Goal: Task Accomplishment & Management: Use online tool/utility

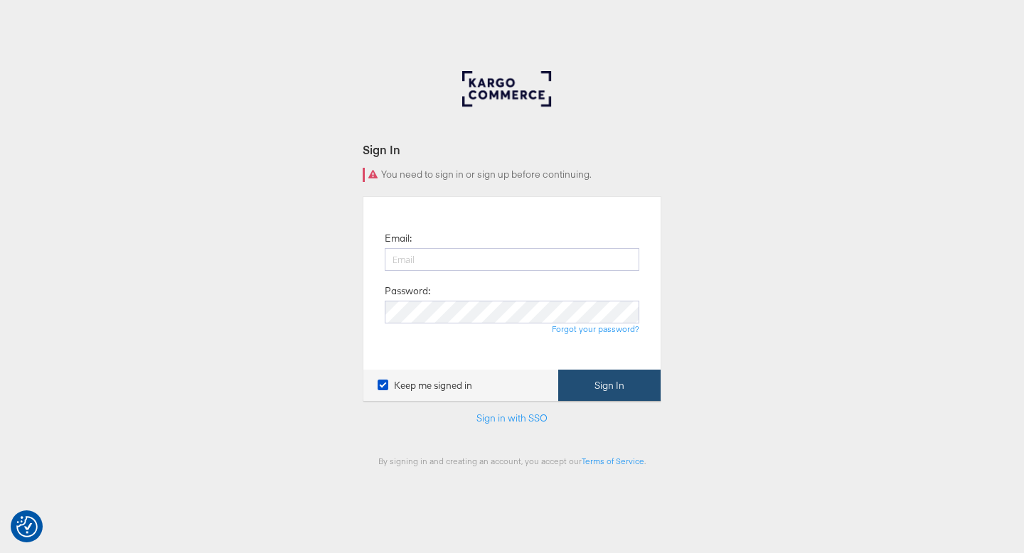
type input "[PERSON_NAME][EMAIL_ADDRESS][PERSON_NAME][DOMAIN_NAME]"
click at [583, 382] on button "Sign In" at bounding box center [609, 386] width 102 height 32
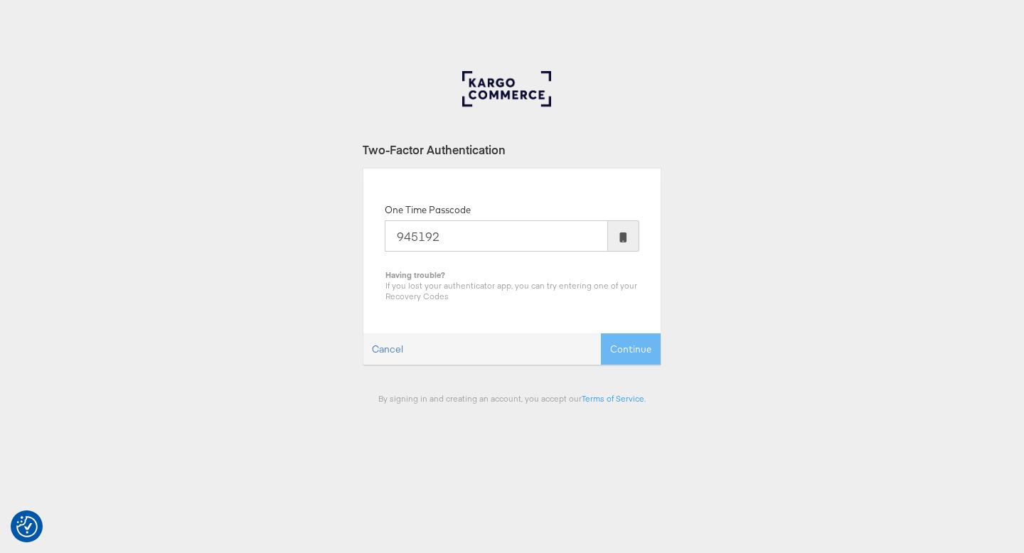
type input "945192"
click at [601, 333] on button "Continue" at bounding box center [631, 349] width 60 height 32
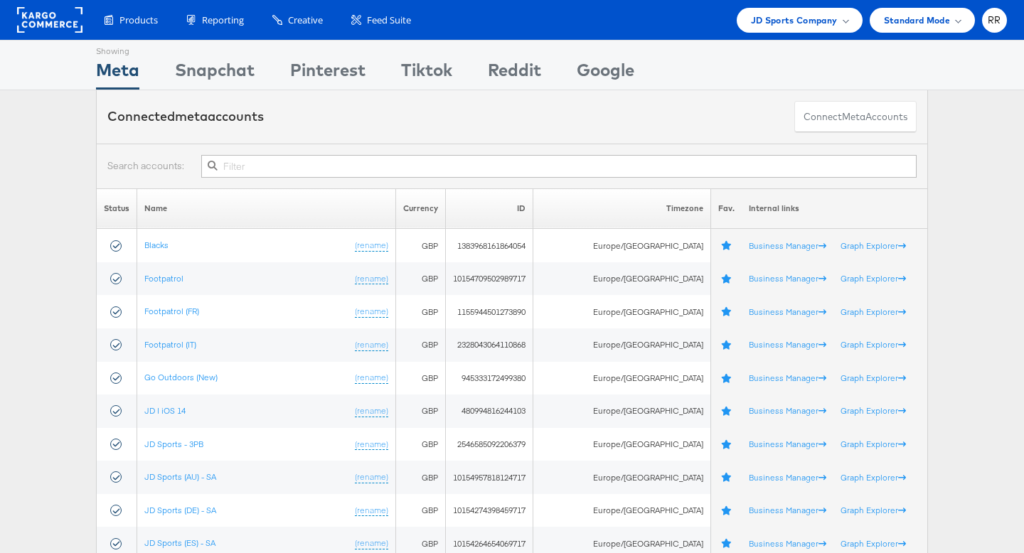
click at [775, 32] on div "Products Product Catalogs Enhance Your Product Catalog, Map Them to Publishers,…" at bounding box center [512, 20] width 1024 height 40
click at [778, 24] on span "JD Sports Company" at bounding box center [794, 20] width 87 height 15
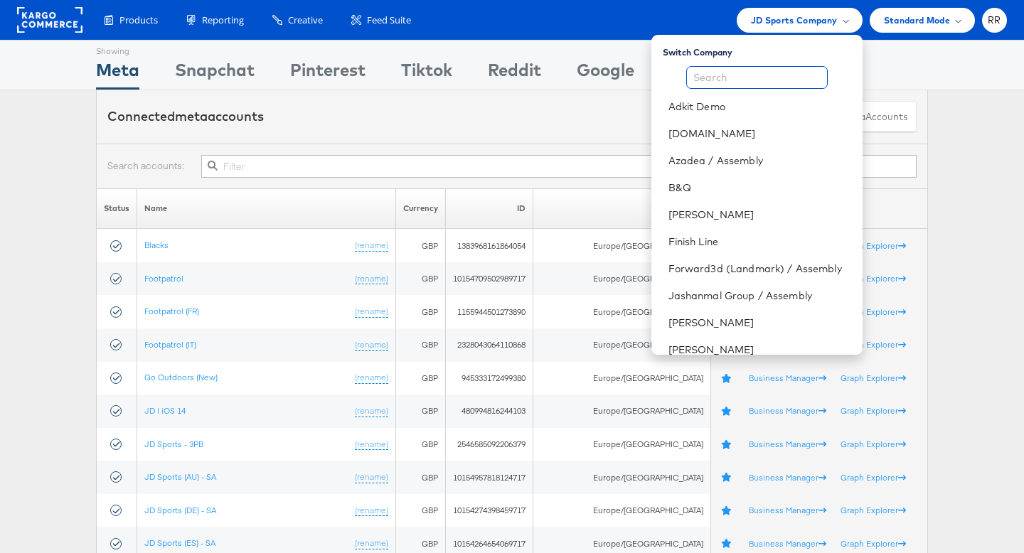
click at [775, 75] on input "text" at bounding box center [756, 77] width 141 height 23
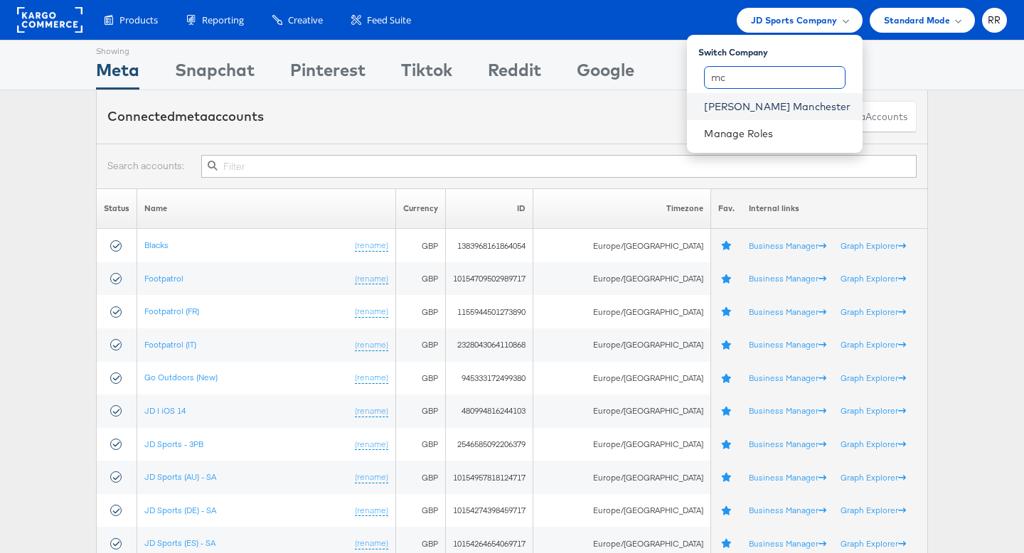
type input "mc"
click at [777, 102] on link "Mccann Manchester" at bounding box center [777, 107] width 146 height 14
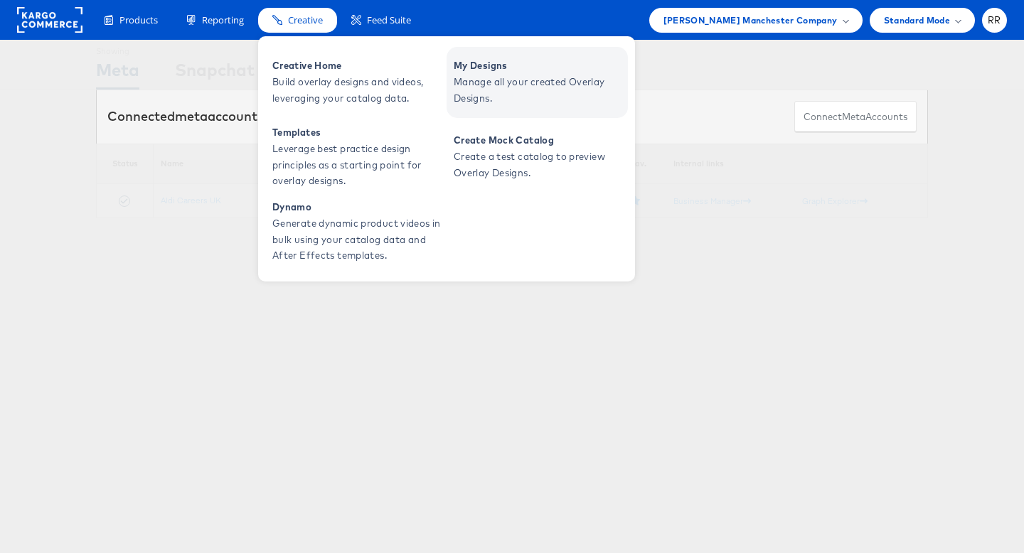
click at [468, 90] on span "Manage all your created Overlay Designs." at bounding box center [538, 90] width 171 height 33
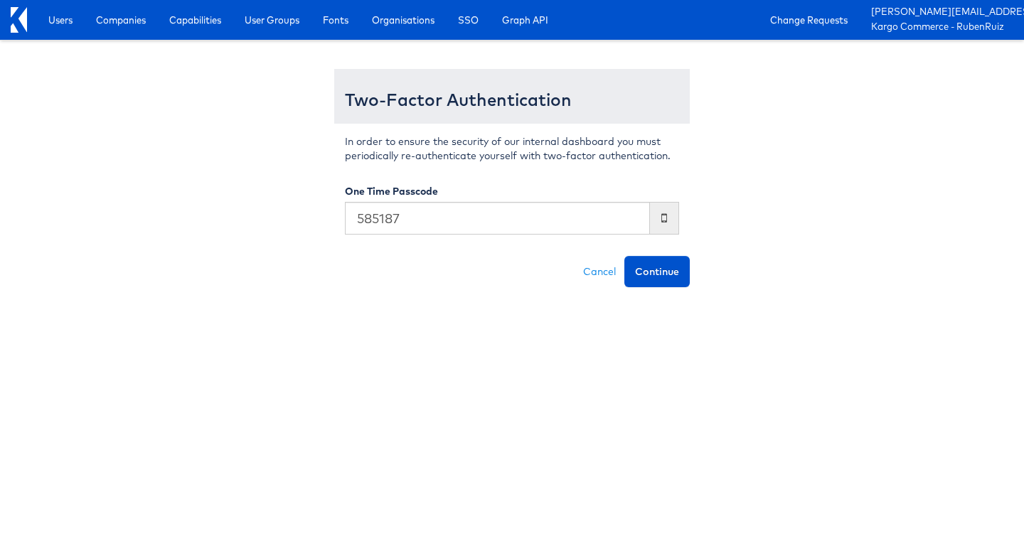
type input "585187"
click at [624, 256] on button "Continue" at bounding box center [656, 271] width 65 height 31
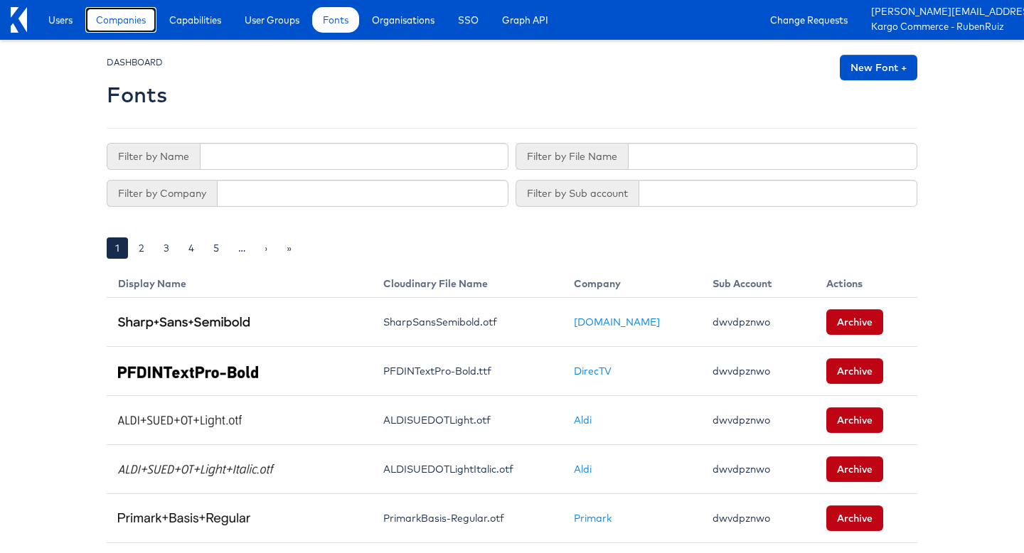
click at [144, 26] on span "Companies" at bounding box center [121, 20] width 50 height 14
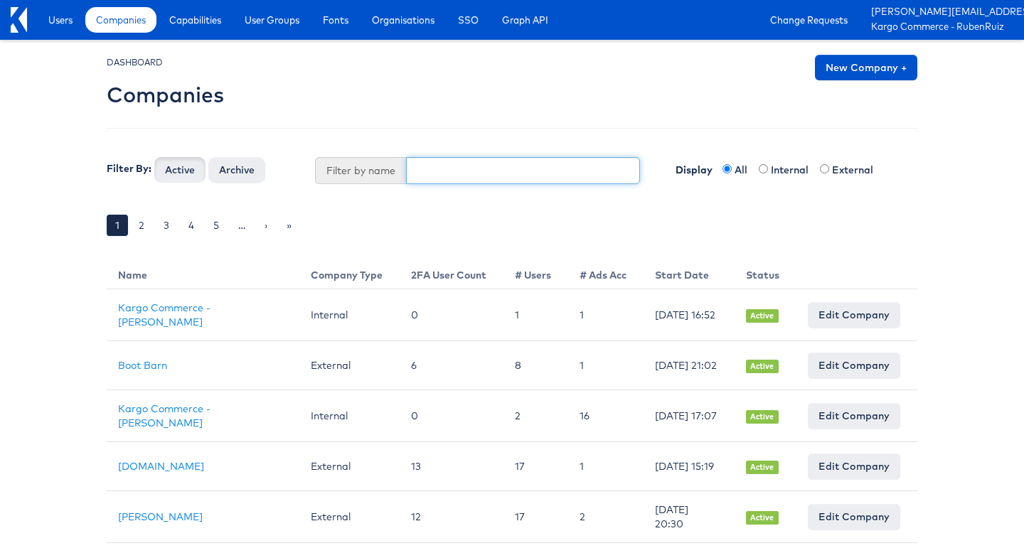
click at [500, 160] on input "text" at bounding box center [523, 170] width 235 height 27
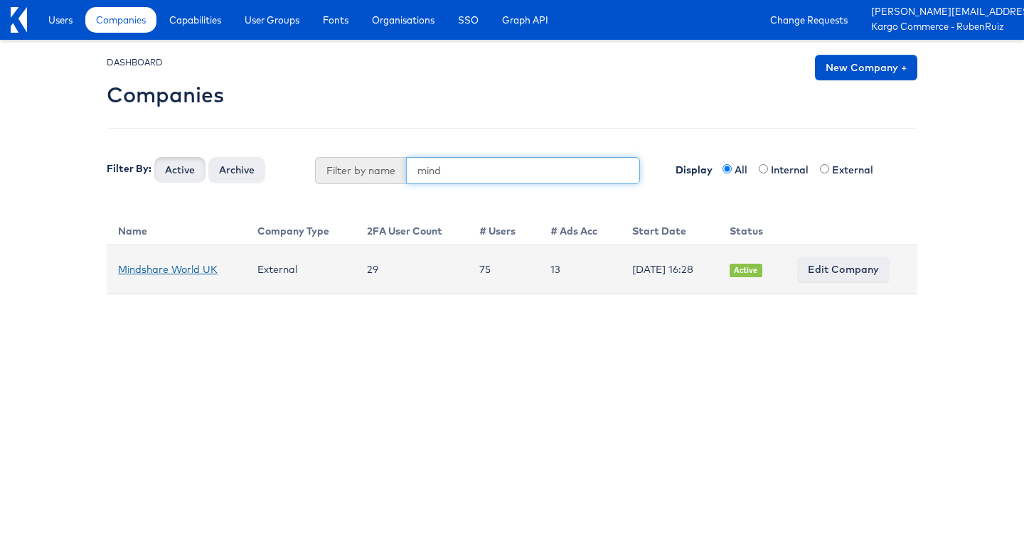
type input "mind"
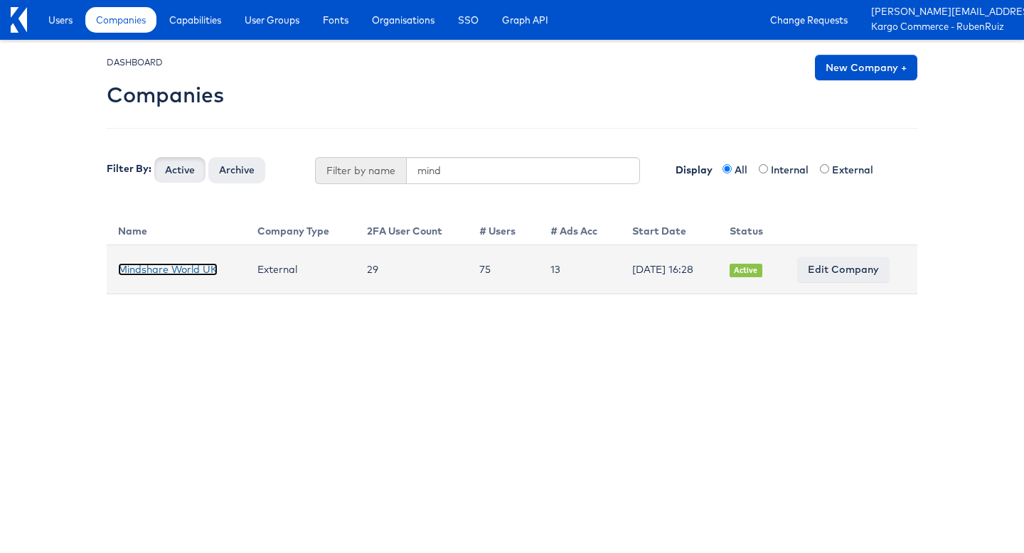
click at [158, 266] on link "Mindshare World UK" at bounding box center [168, 269] width 100 height 13
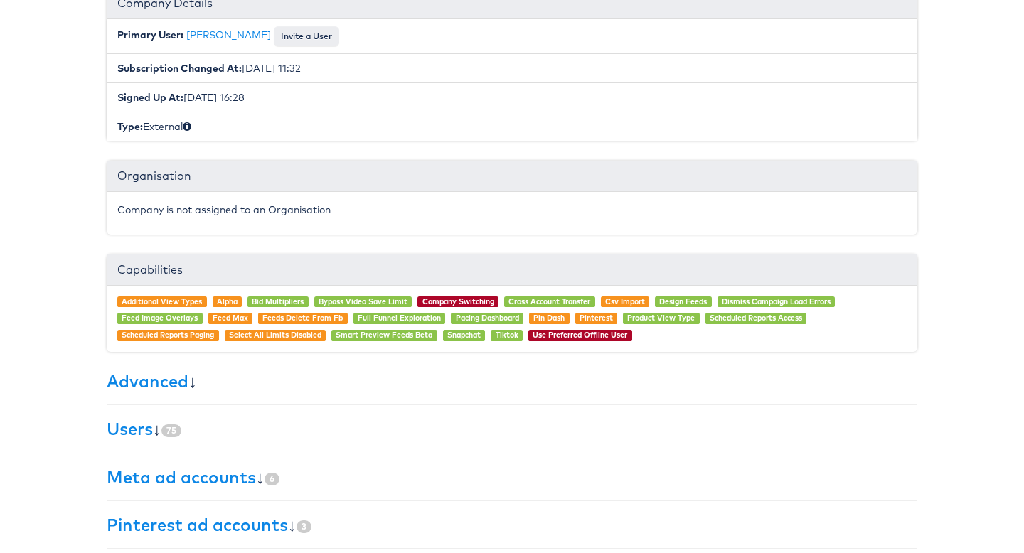
scroll to position [312, 0]
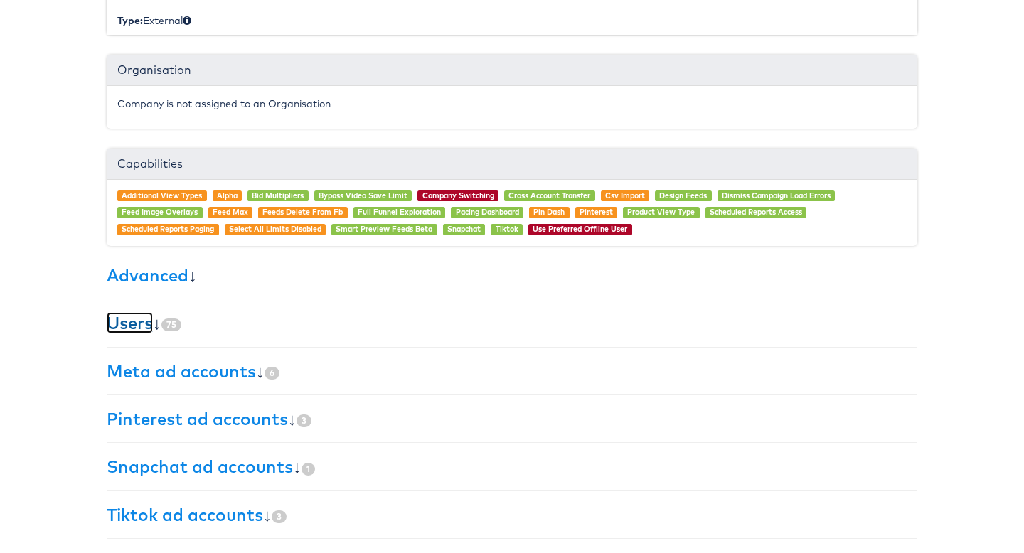
click at [127, 322] on link "Users" at bounding box center [130, 322] width 46 height 21
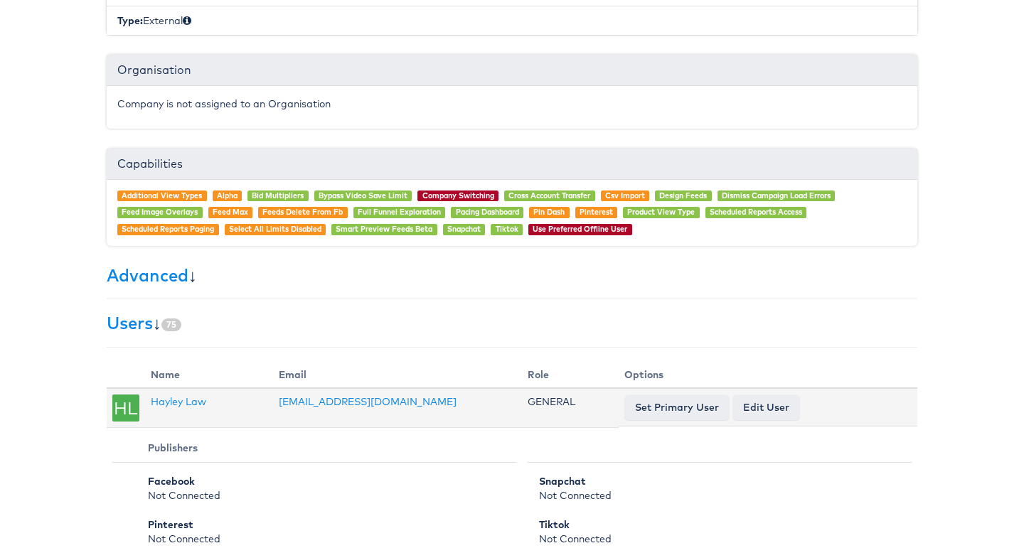
scroll to position [0, 0]
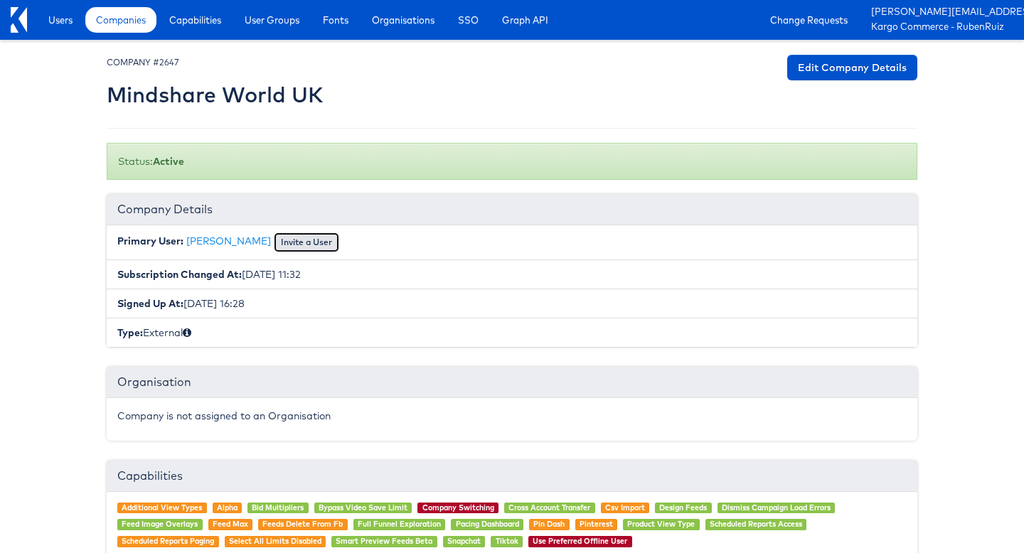
click at [289, 246] on button "Invite a User" at bounding box center [306, 242] width 65 height 20
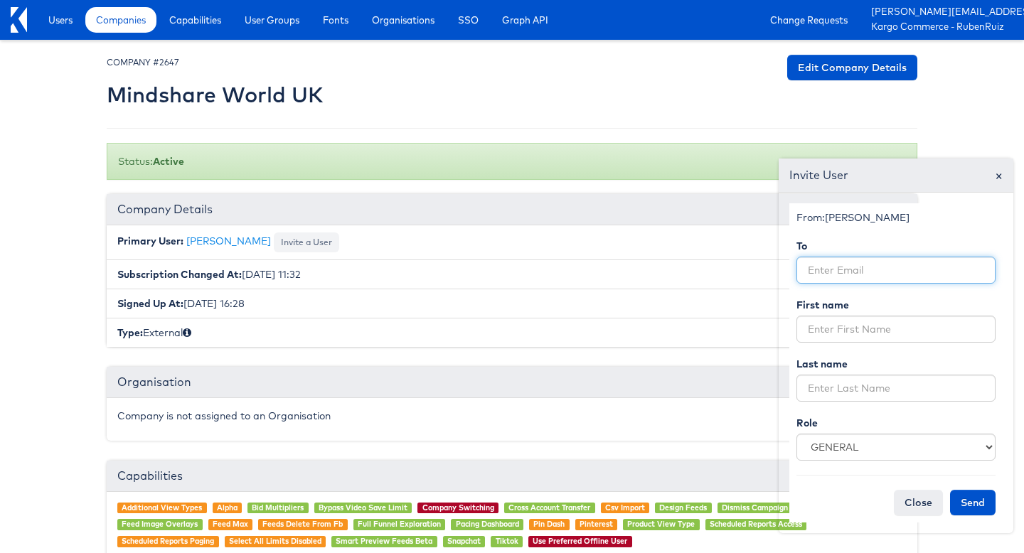
click at [818, 269] on input "email" at bounding box center [895, 270] width 199 height 27
paste input "imaan.ghauri@wppmedia.com"
type input "imaan.ghauri@wppmedia.com"
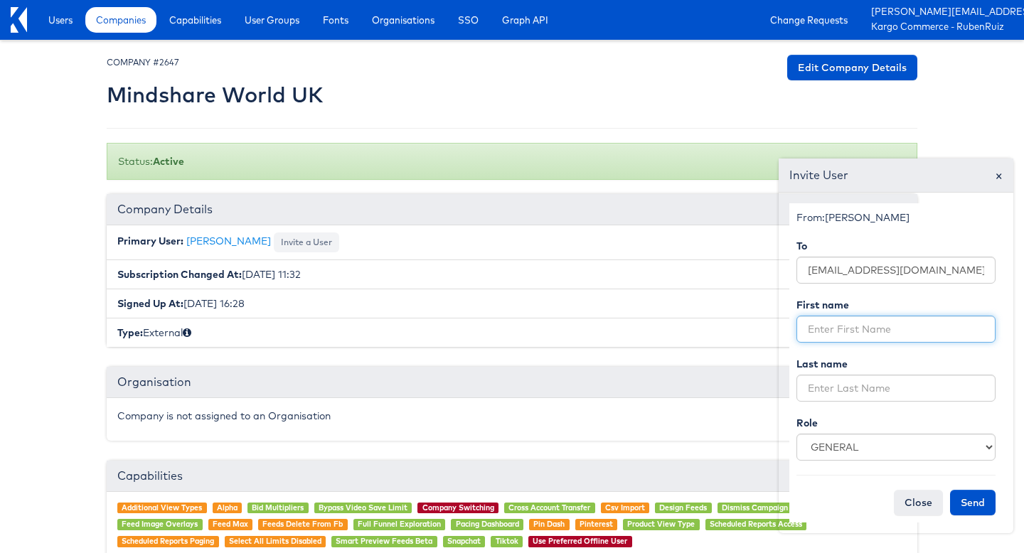
click at [818, 331] on input "text" at bounding box center [895, 329] width 199 height 27
type input "Imaan"
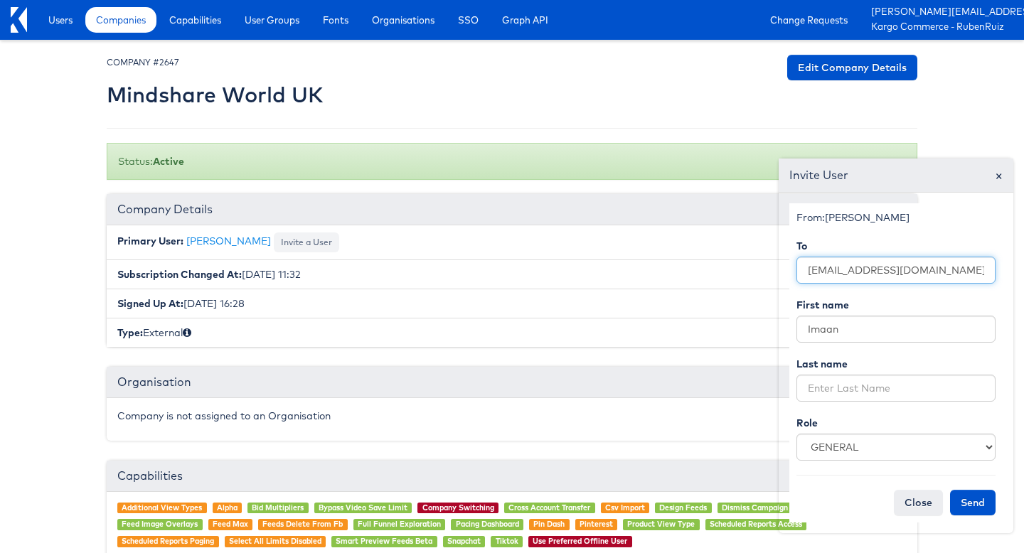
drag, startPoint x: 842, startPoint y: 268, endPoint x: 871, endPoint y: 267, distance: 29.9
click at [871, 267] on input "imaan.ghauri@wppmedia.com" at bounding box center [895, 270] width 199 height 27
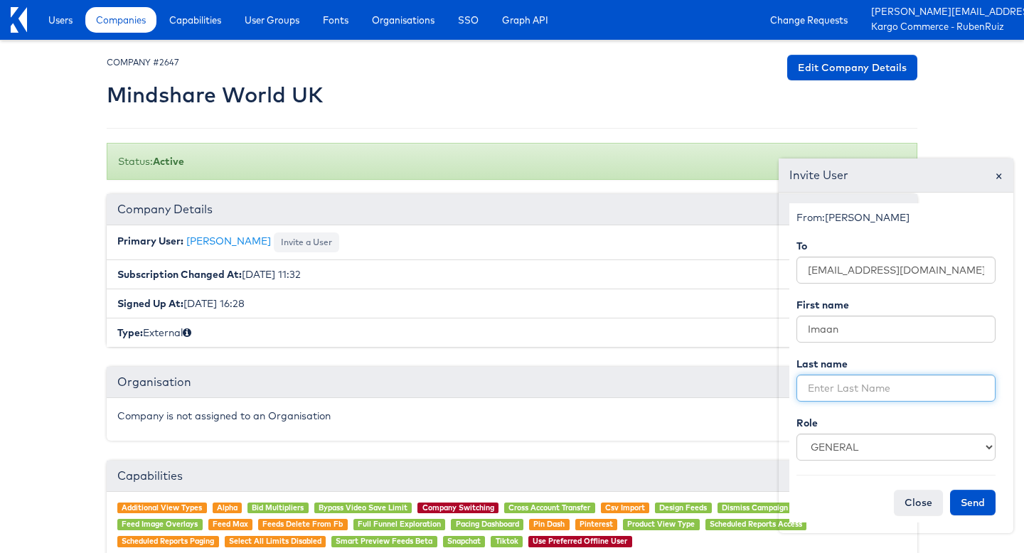
click at [854, 386] on input "text" at bounding box center [895, 388] width 199 height 27
paste input "ghauri"
click at [815, 385] on input "ghauri" at bounding box center [895, 388] width 199 height 27
type input "Ghauri"
click at [976, 501] on button "Send" at bounding box center [972, 503] width 45 height 26
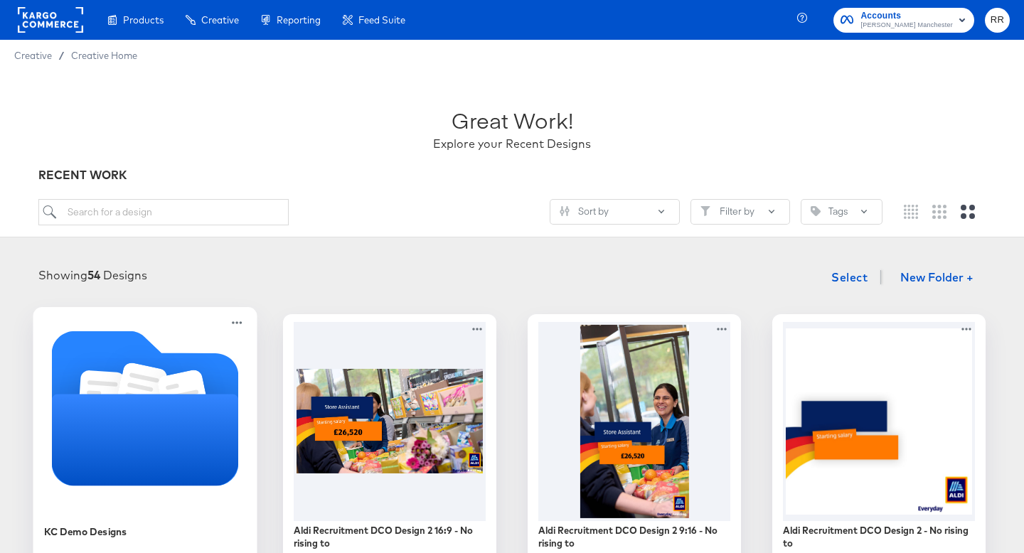
click at [203, 372] on icon "Folder" at bounding box center [145, 408] width 187 height 155
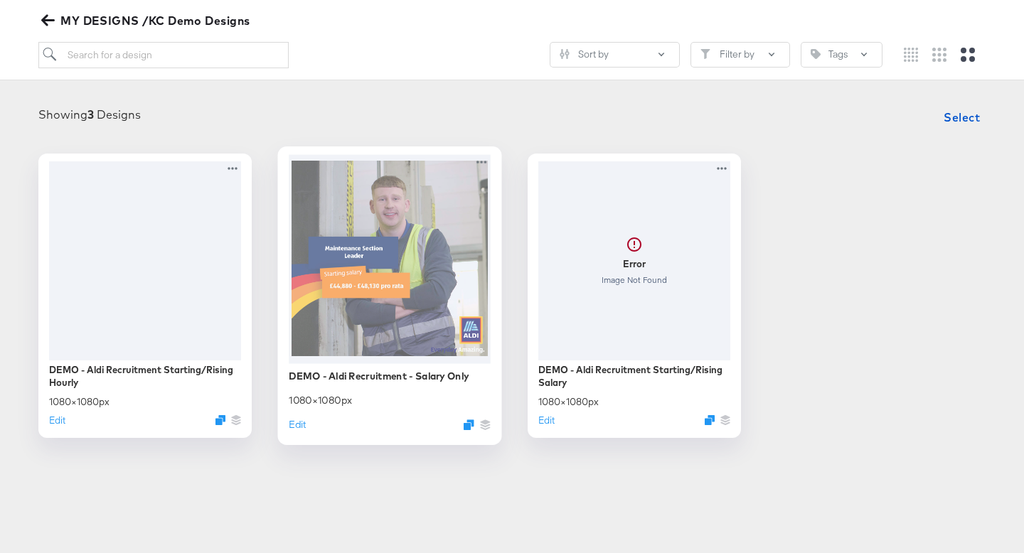
scroll to position [176, 0]
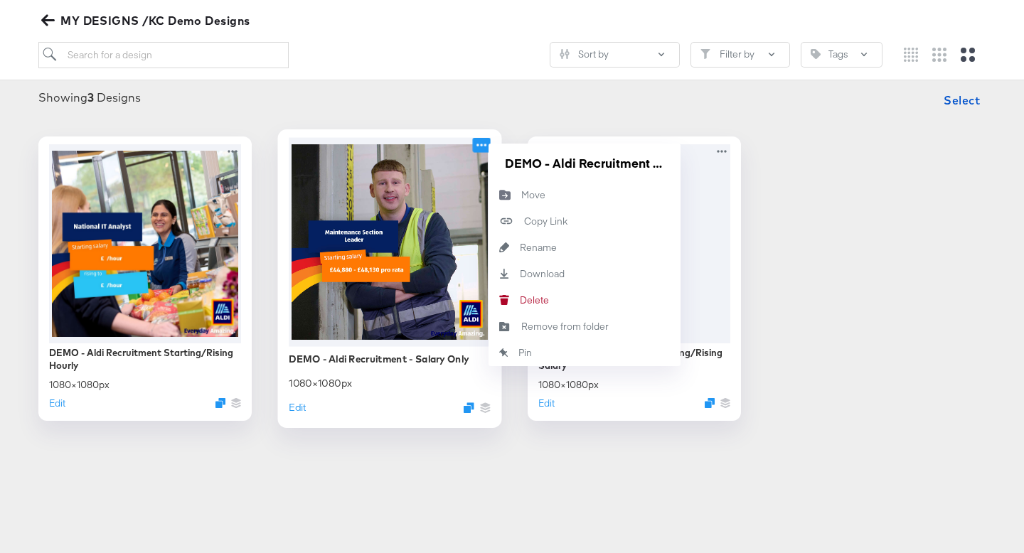
click at [480, 145] on icon at bounding box center [482, 144] width 18 height 15
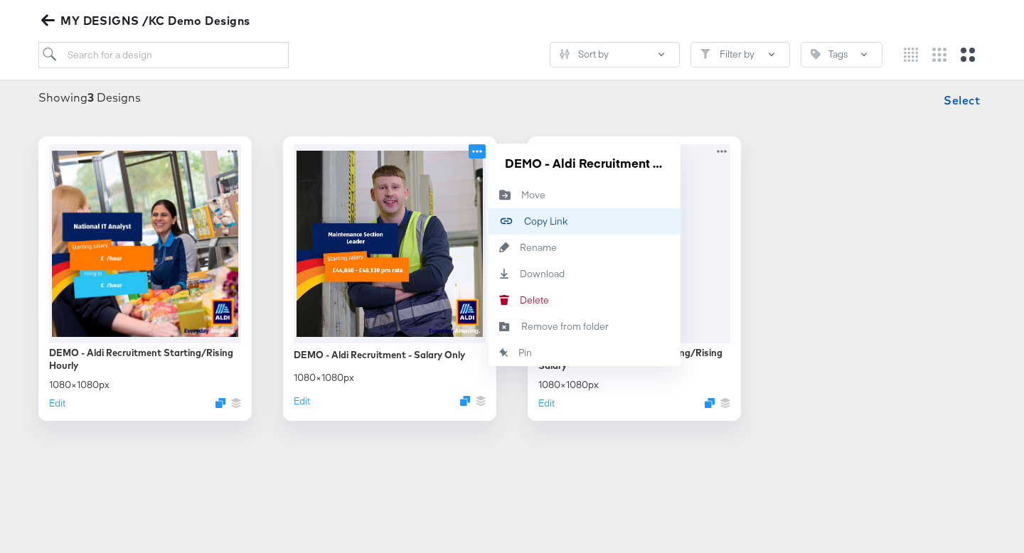
click at [520, 212] on div "Copy Link Copied!" at bounding box center [506, 221] width 36 height 26
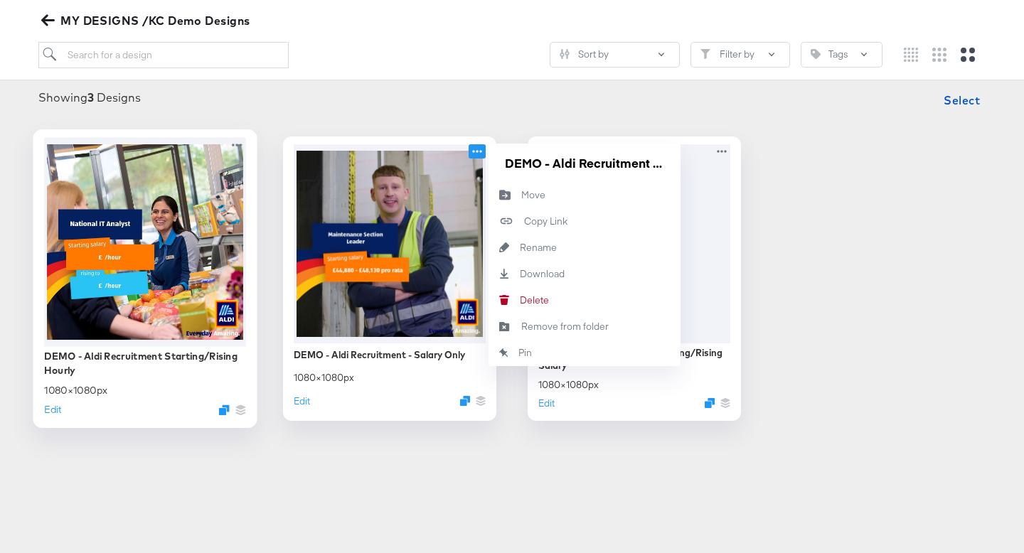
scroll to position [0, 0]
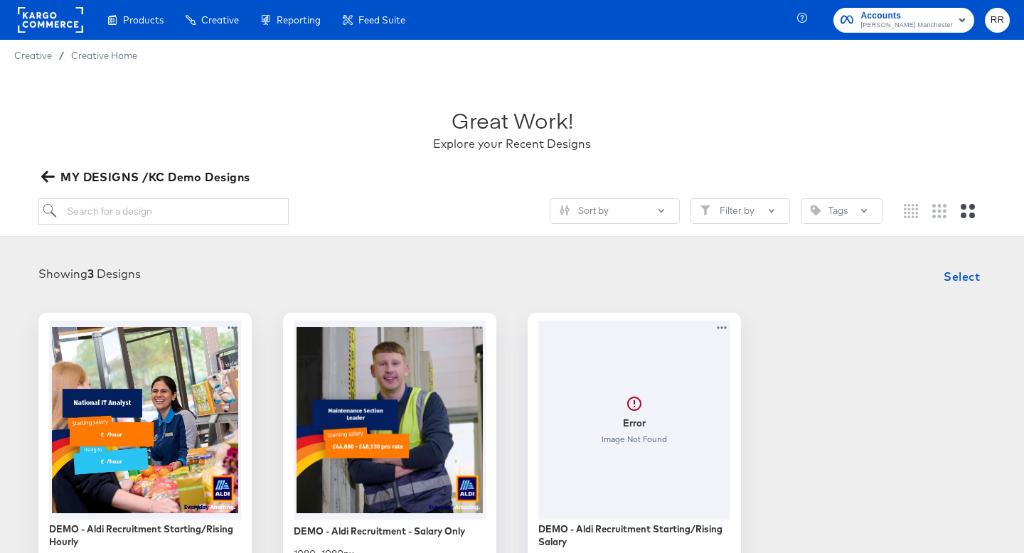
click at [69, 29] on rect at bounding box center [50, 20] width 65 height 26
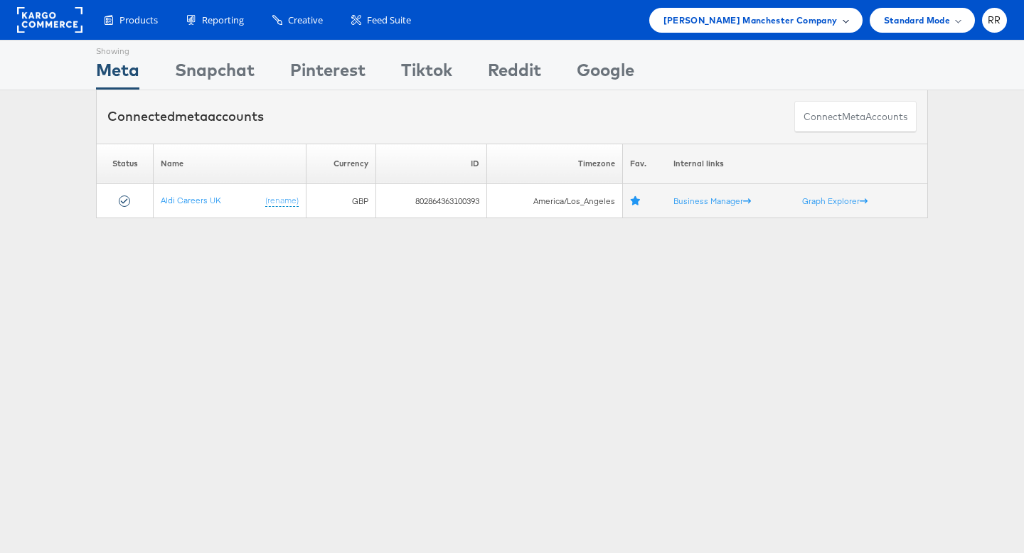
click at [778, 25] on span "Mccann Manchester Company" at bounding box center [750, 20] width 174 height 15
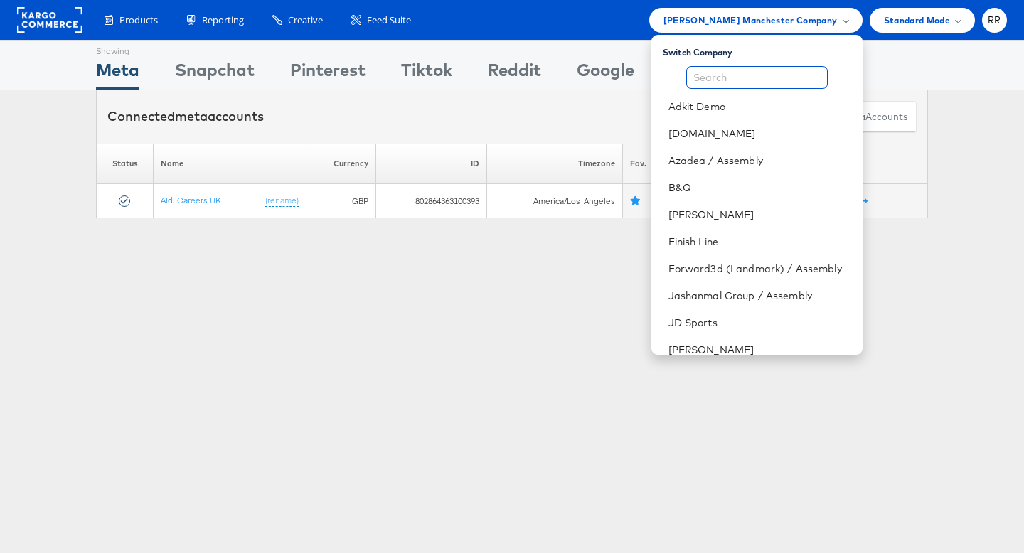
click at [771, 81] on input "text" at bounding box center [756, 77] width 141 height 23
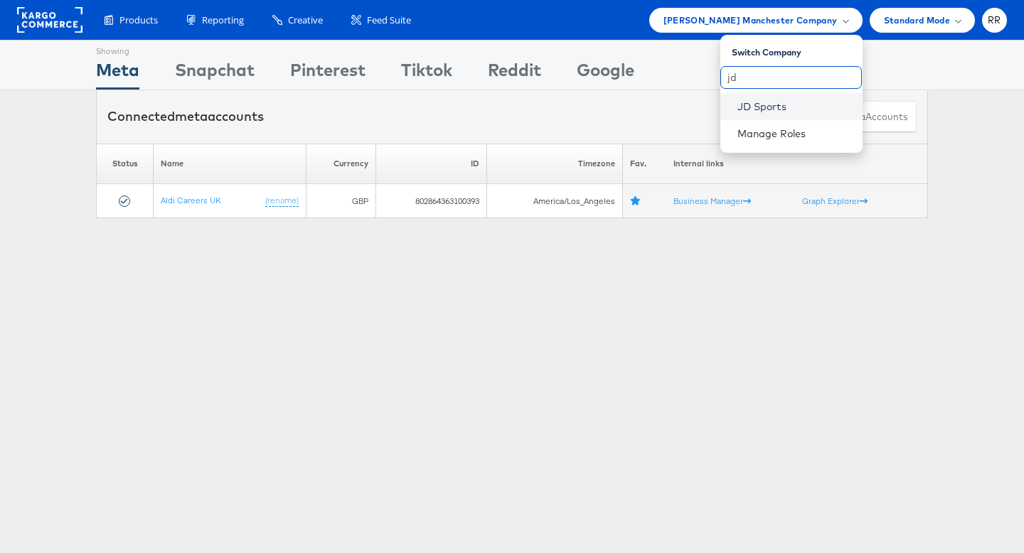
type input "jd"
click at [795, 104] on link "JD Sports" at bounding box center [794, 107] width 114 height 14
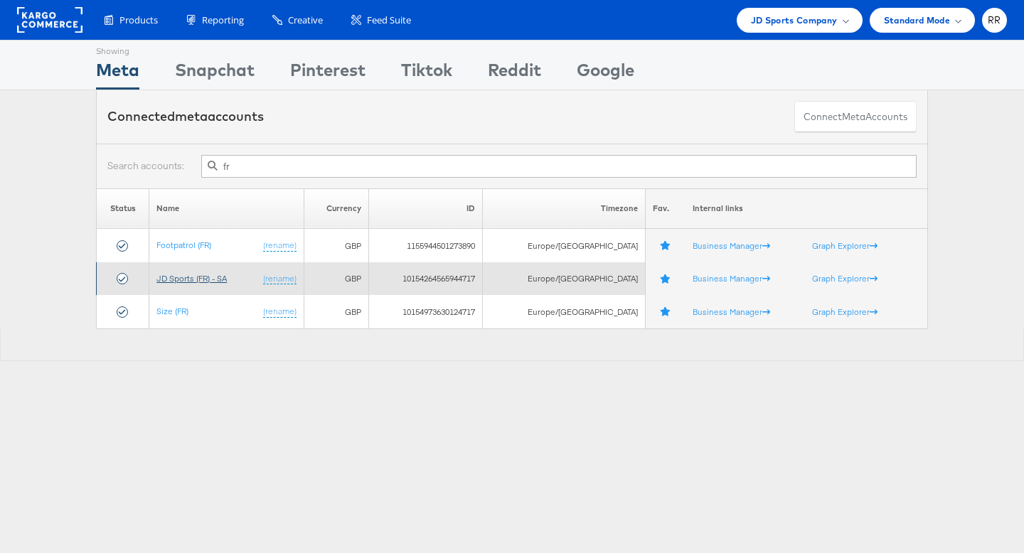
type input "fr"
click at [203, 276] on link "JD Sports (FR) - SA" at bounding box center [191, 278] width 70 height 11
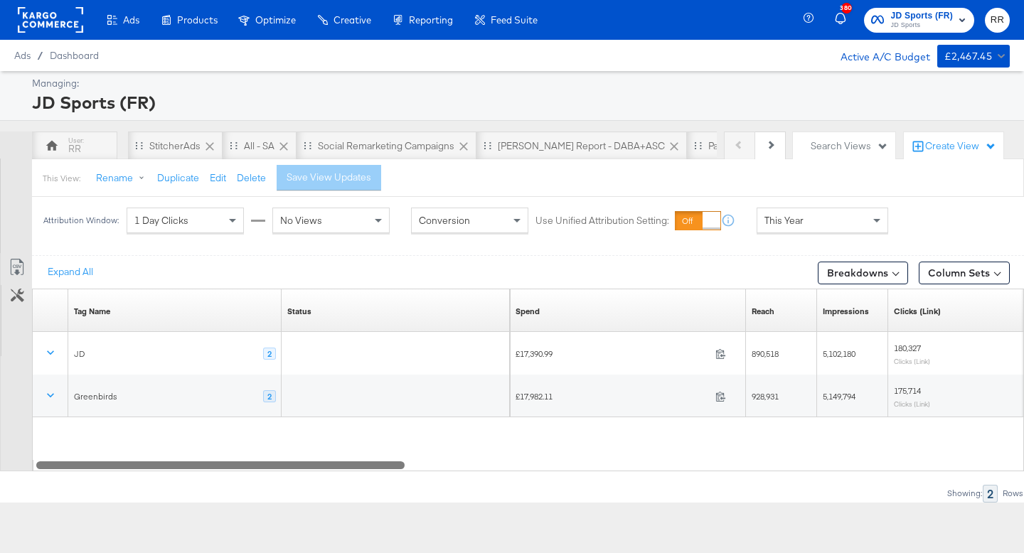
drag, startPoint x: 375, startPoint y: 463, endPoint x: 97, endPoint y: 450, distance: 278.2
click at [97, 450] on div "Tag Name Sorting Unavailable Status Sorting Unavailable Spend Sorting Unavailab…" at bounding box center [528, 380] width 992 height 183
click at [26, 15] on rect at bounding box center [50, 20] width 65 height 26
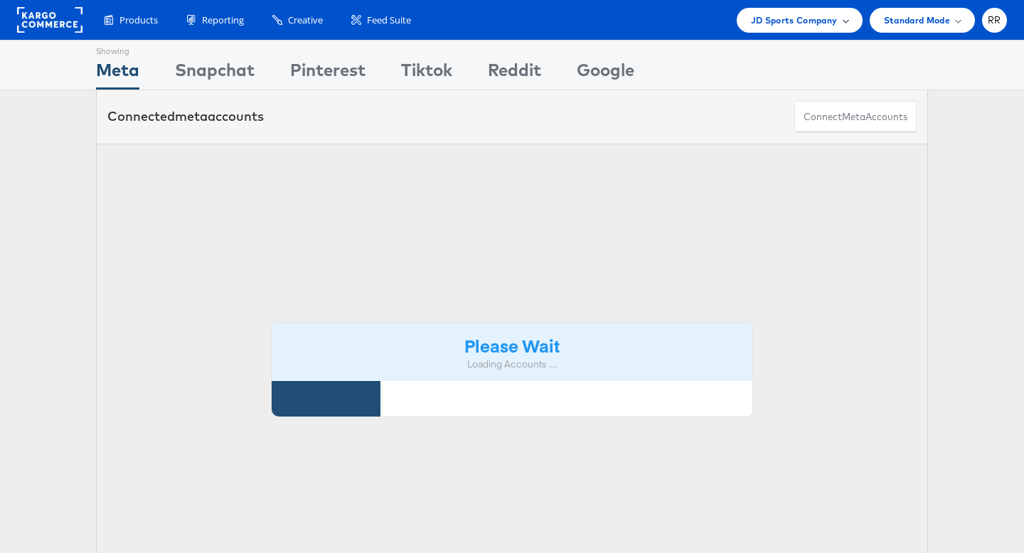
click at [811, 26] on span "JD Sports Company" at bounding box center [794, 20] width 87 height 15
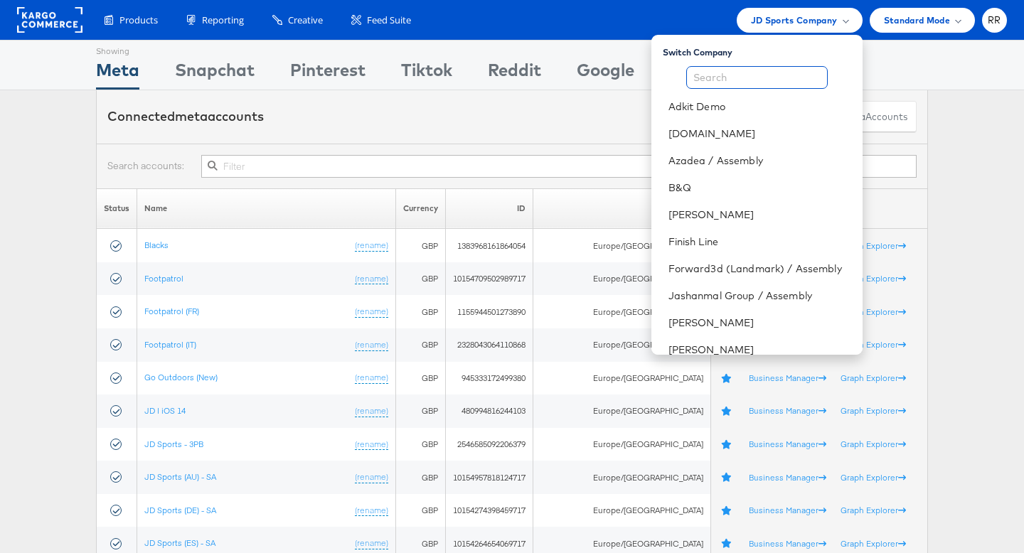
click at [800, 72] on input "text" at bounding box center [756, 77] width 141 height 23
click at [746, 189] on link "B&Q" at bounding box center [759, 188] width 183 height 14
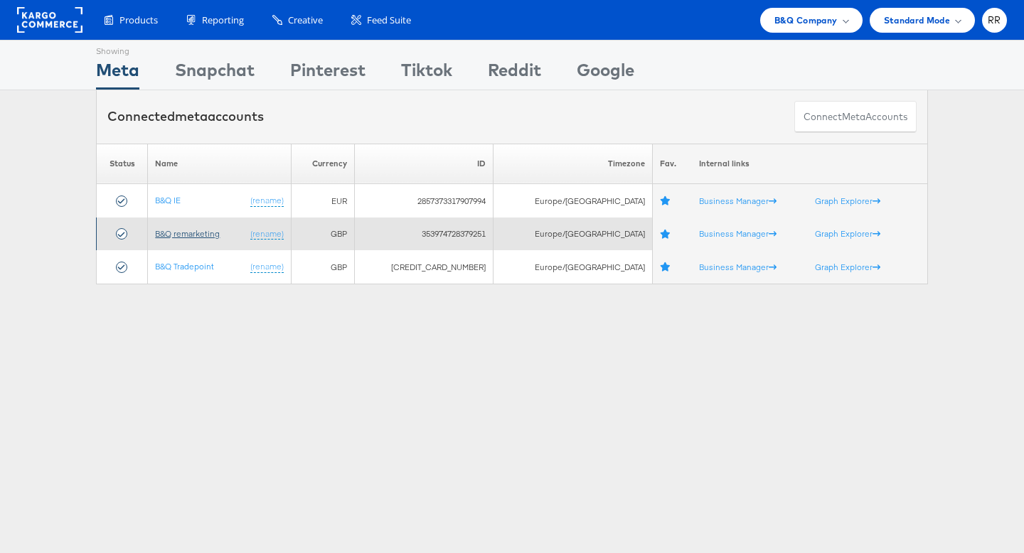
click at [220, 232] on link "B&Q remarketing" at bounding box center [187, 233] width 65 height 11
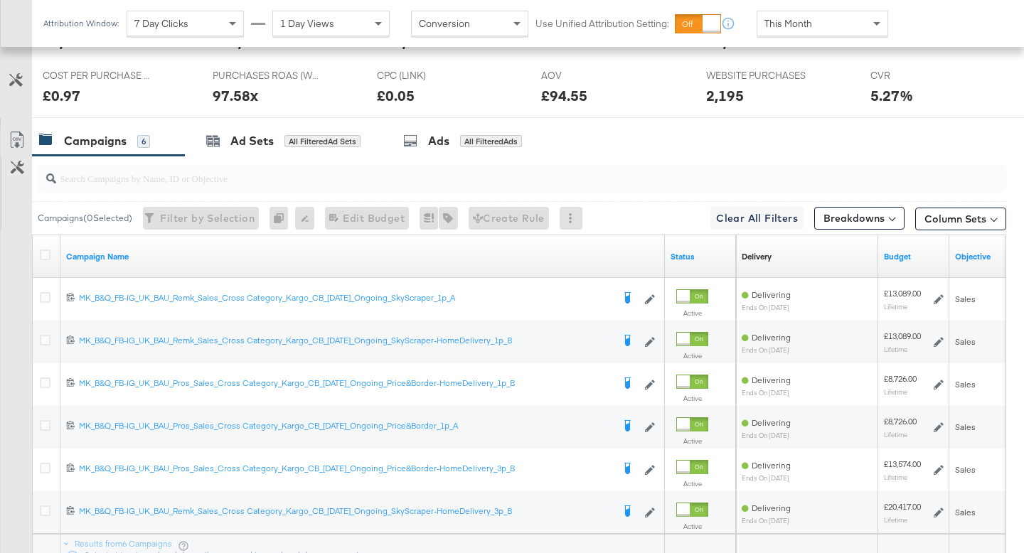
scroll to position [682, 0]
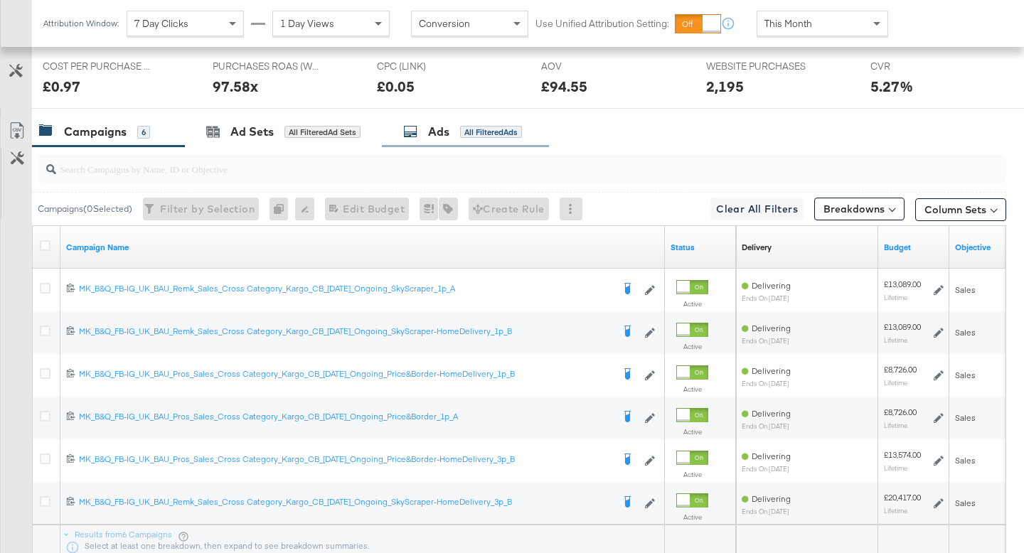
click at [431, 119] on div "Ads All Filtered Ads" at bounding box center [465, 132] width 167 height 31
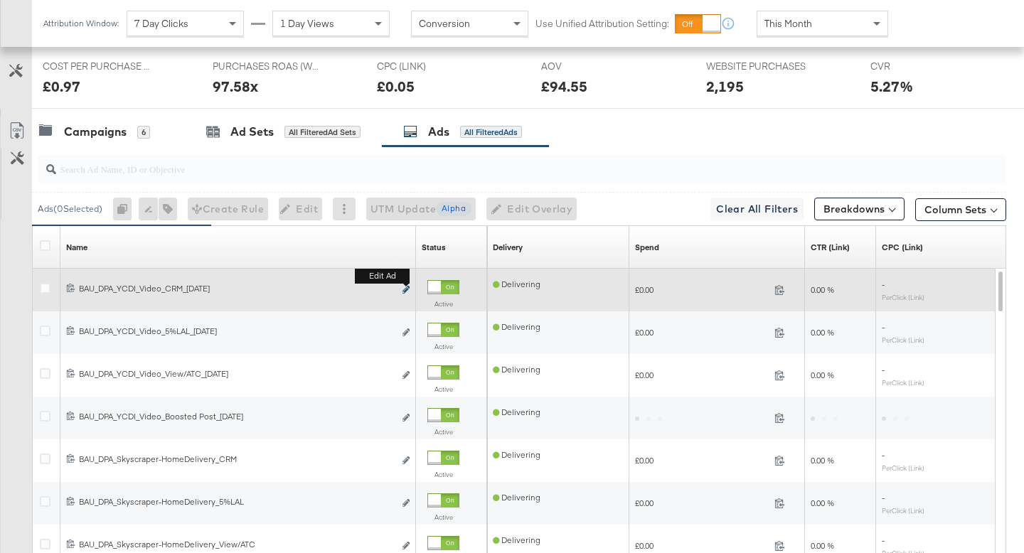
click at [405, 293] on icon "link" at bounding box center [405, 290] width 7 height 8
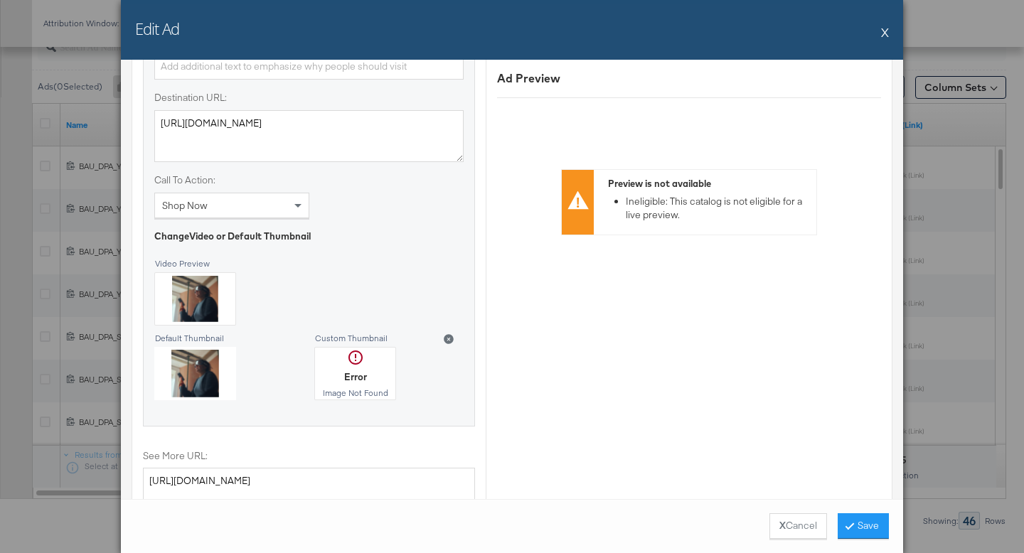
scroll to position [1281, 0]
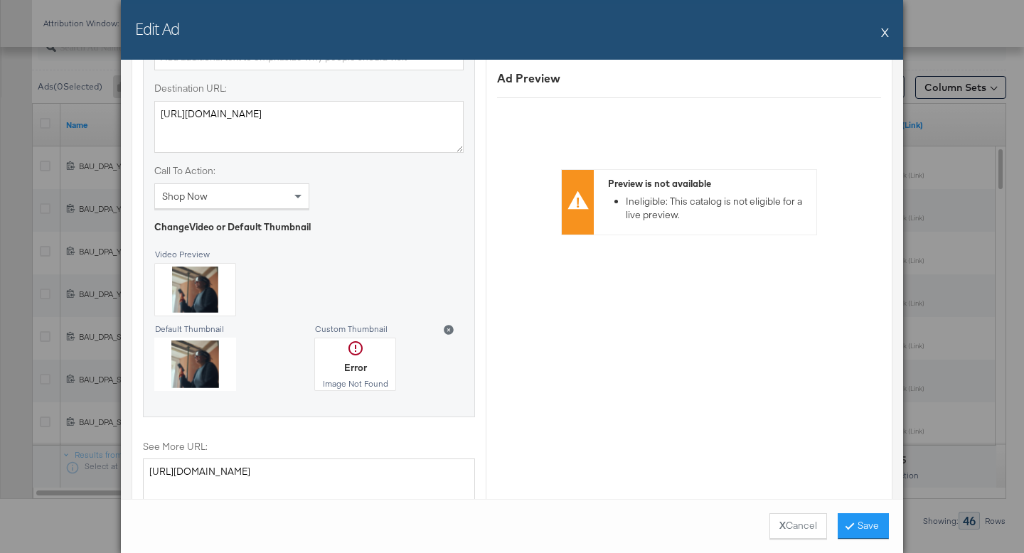
click at [885, 31] on button "X" at bounding box center [885, 32] width 8 height 28
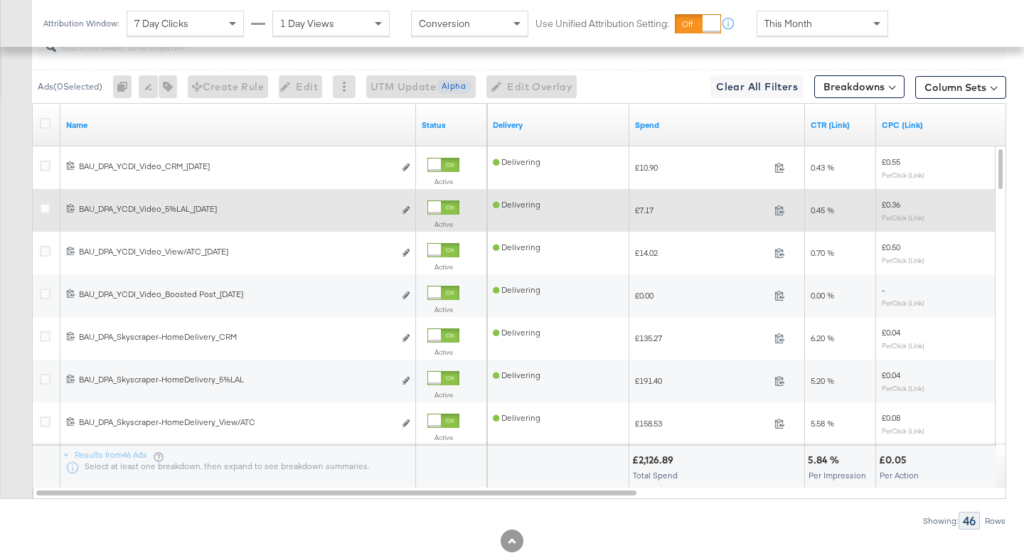
scroll to position [0, 0]
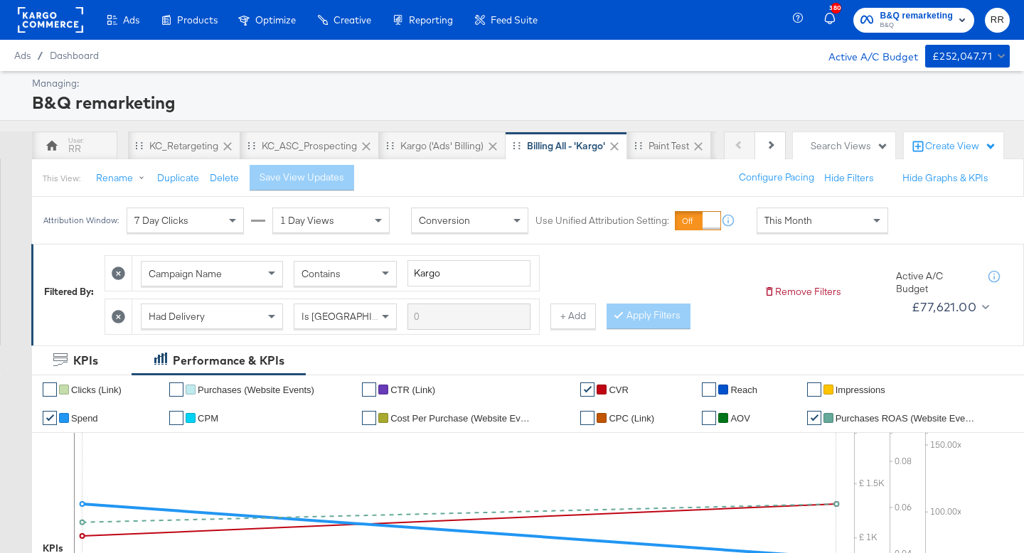
click at [50, 20] on rect at bounding box center [50, 20] width 65 height 26
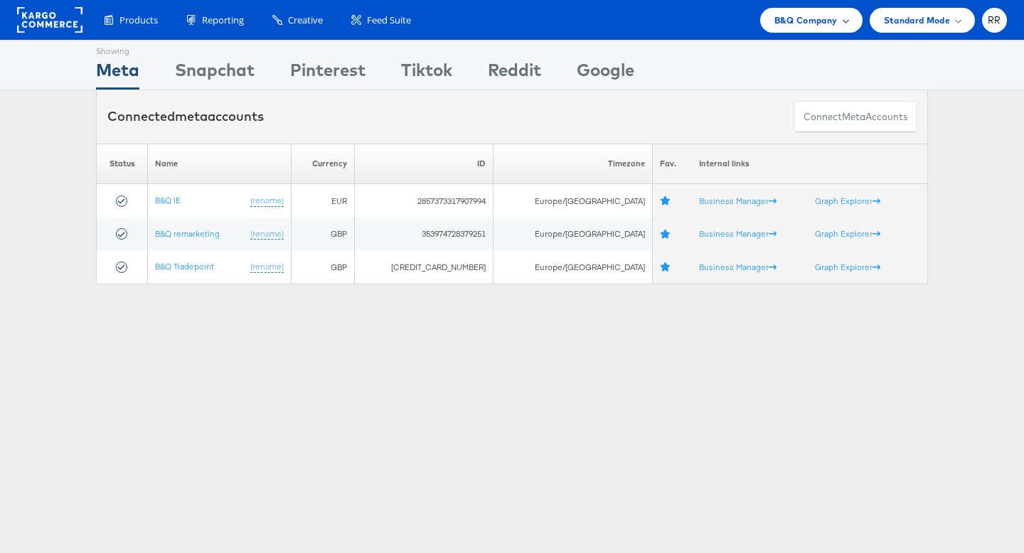
click at [774, 19] on span "B&Q Company" at bounding box center [805, 20] width 63 height 15
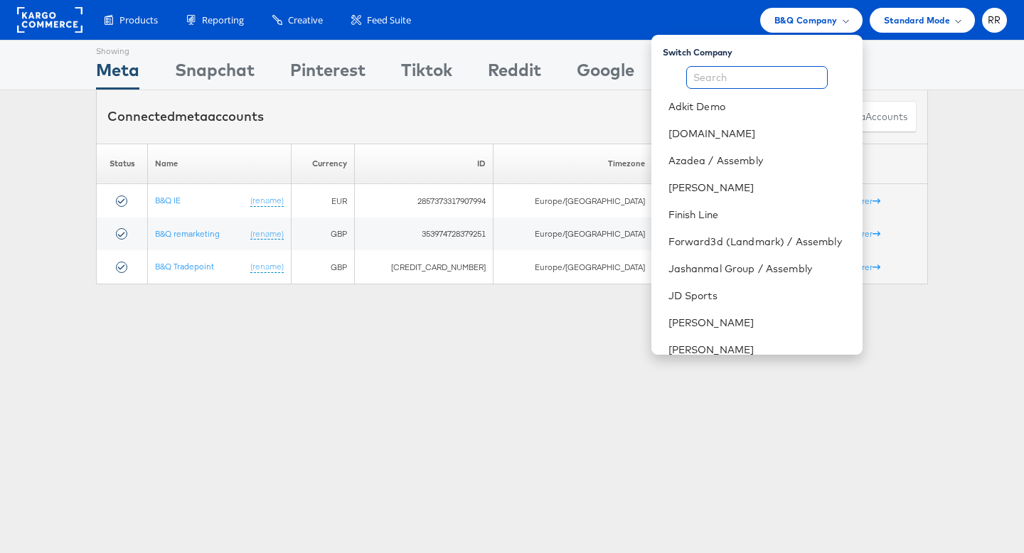
click at [778, 74] on input "text" at bounding box center [756, 77] width 141 height 23
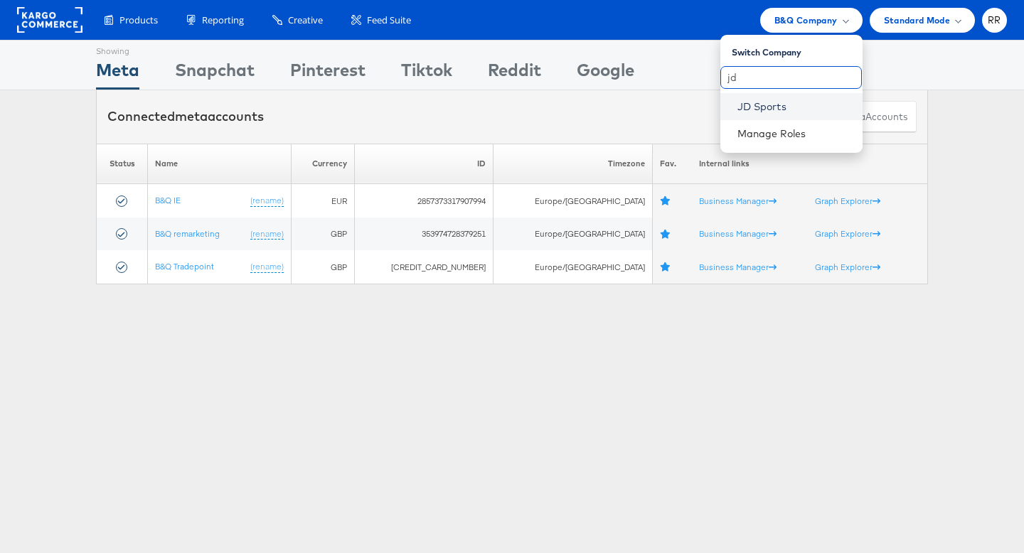
type input "jd"
click at [777, 107] on link "JD Sports" at bounding box center [794, 107] width 114 height 14
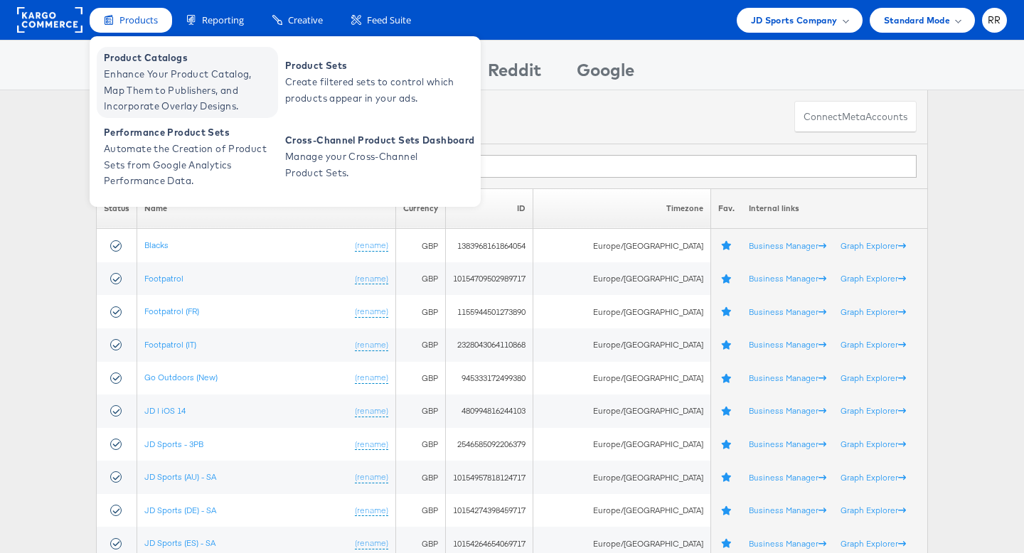
click at [159, 63] on span "Product Catalogs" at bounding box center [189, 58] width 171 height 16
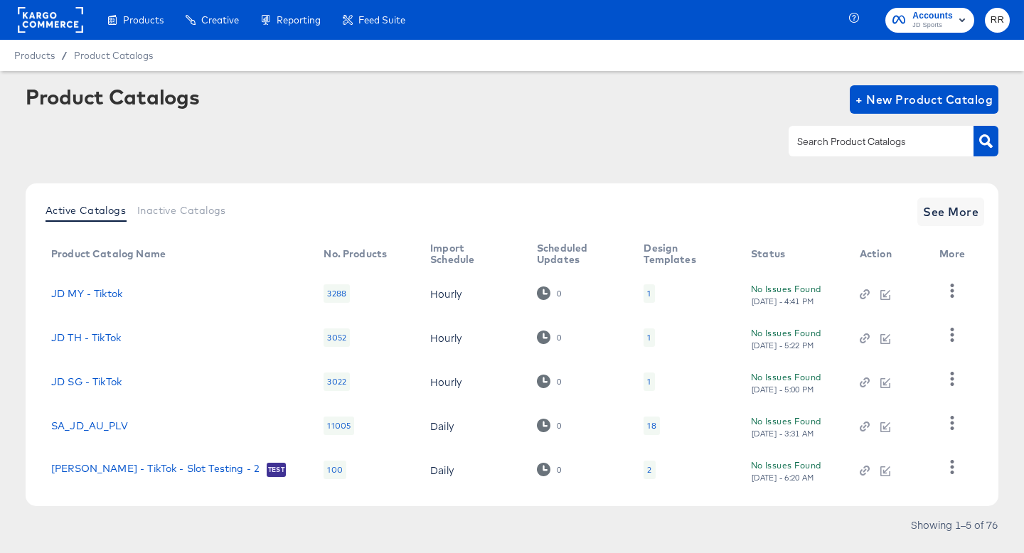
click at [843, 150] on div at bounding box center [880, 141] width 185 height 30
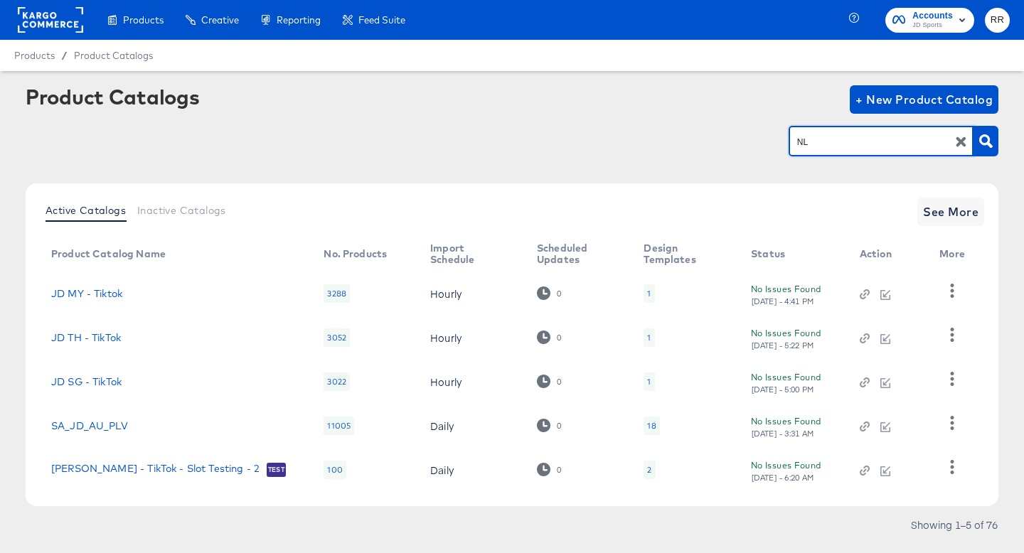
type input "NL"
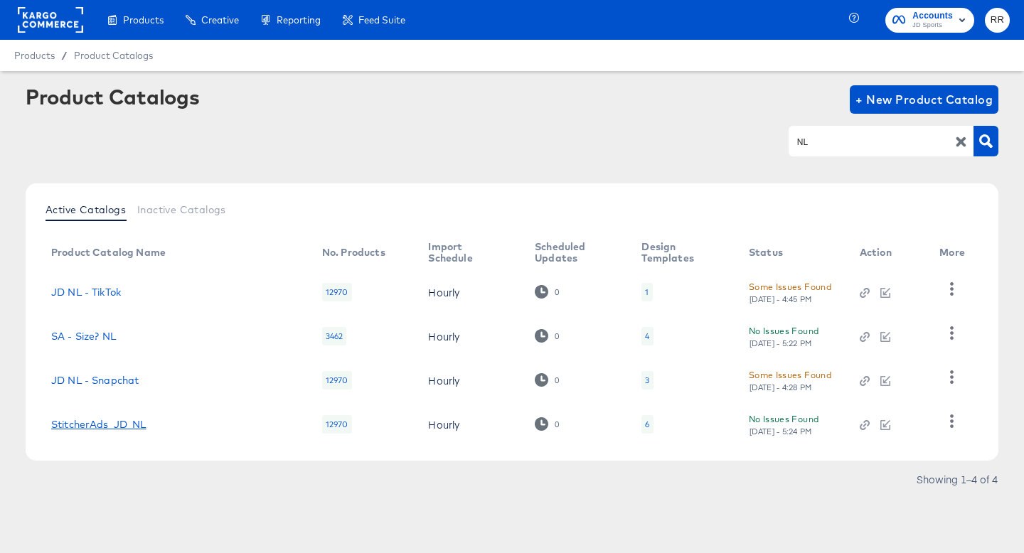
click at [109, 427] on link "StitcherAds_JD_NL" at bounding box center [98, 424] width 95 height 11
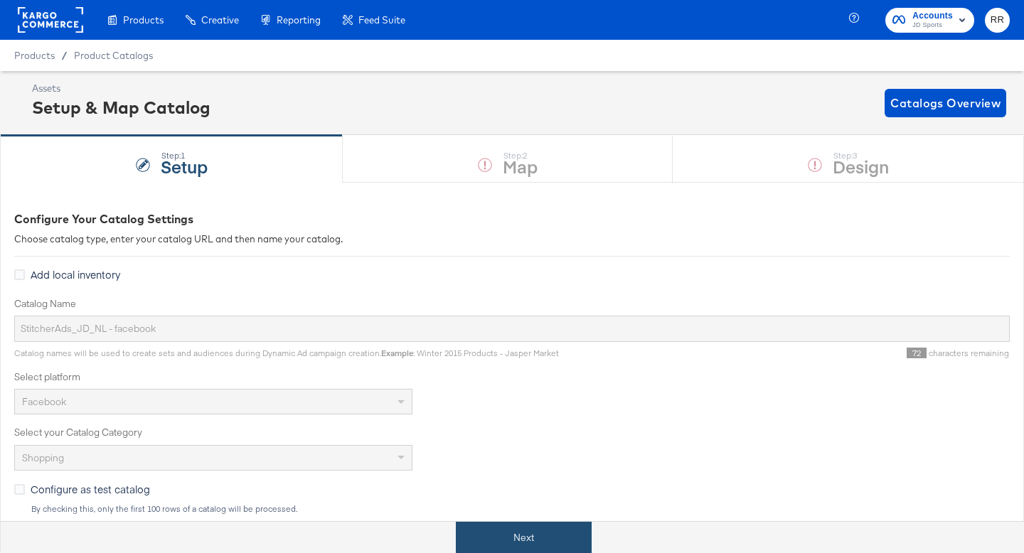
click at [542, 533] on button "Next" at bounding box center [524, 538] width 136 height 32
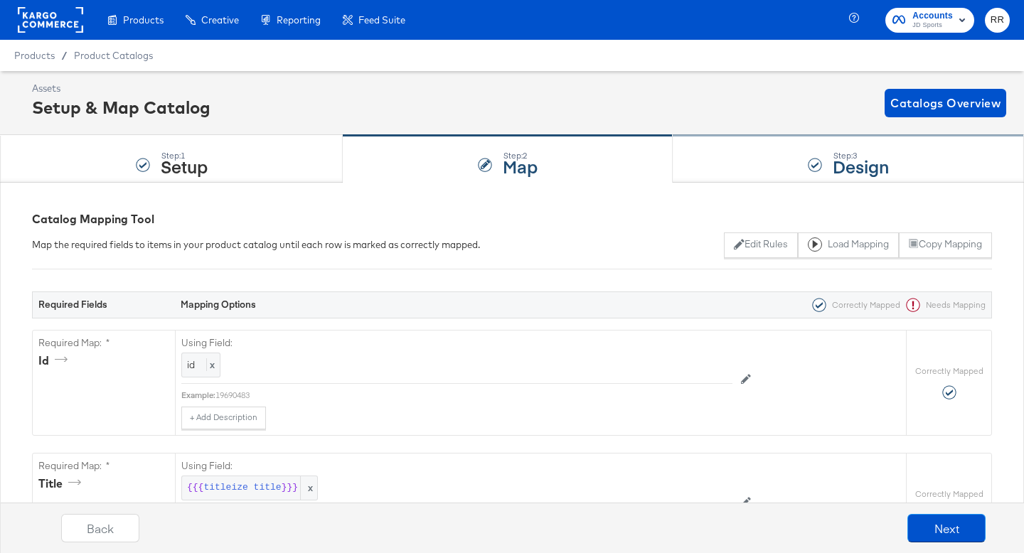
click at [783, 173] on div "Step: 3 Design" at bounding box center [847, 159] width 351 height 47
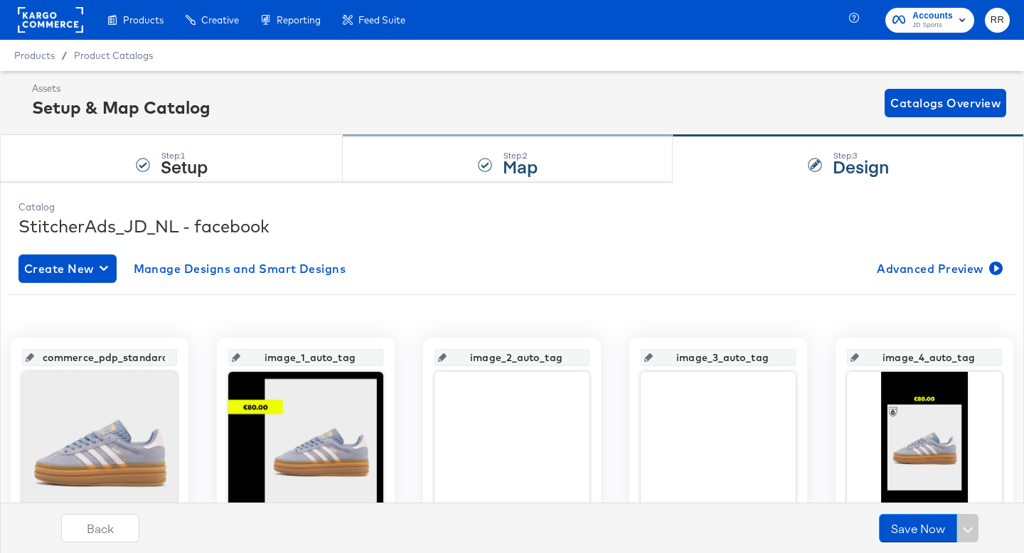
click at [469, 163] on div "Step: 2 Map" at bounding box center [508, 159] width 330 height 47
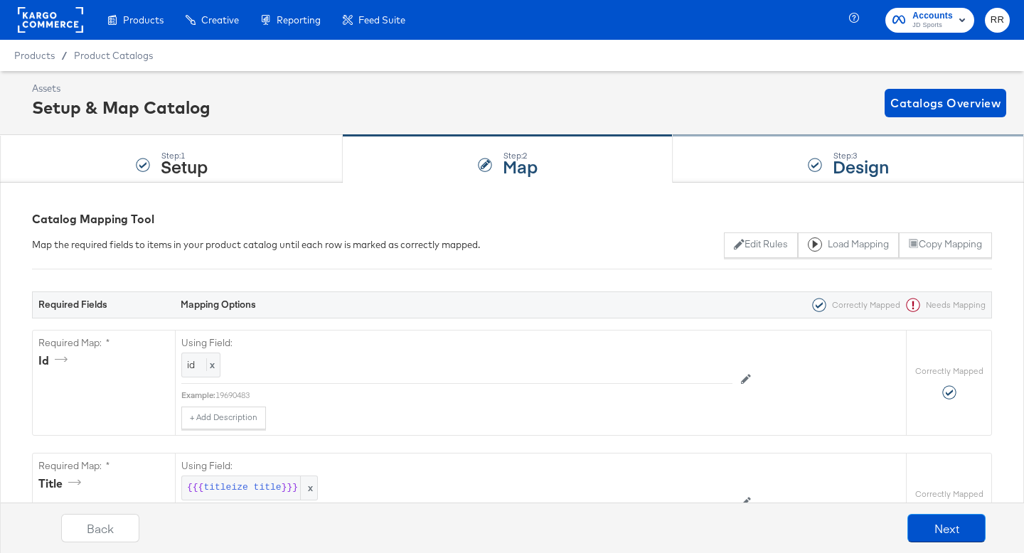
click at [785, 144] on div "Step: 3 Design" at bounding box center [847, 159] width 351 height 47
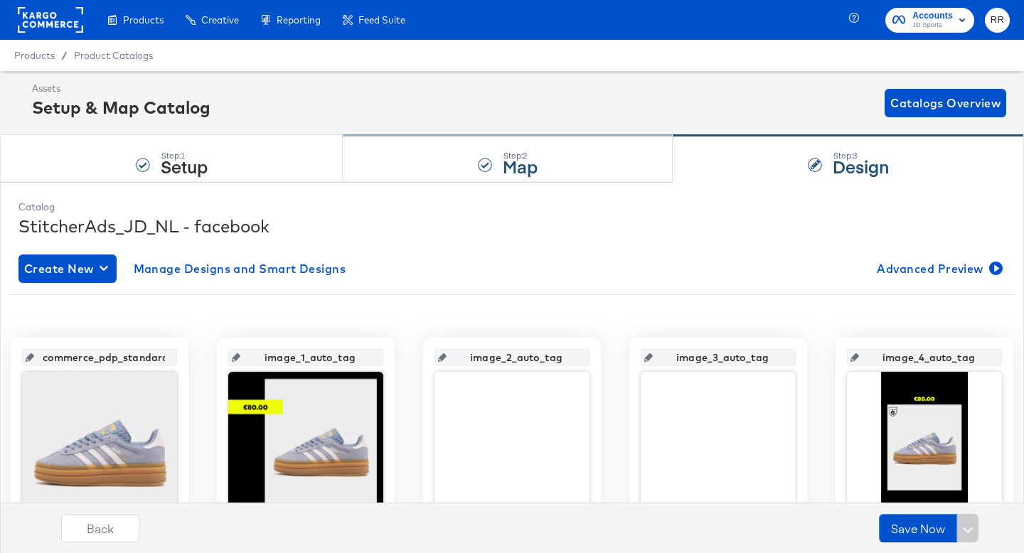
click at [458, 172] on div "Step: 2 Map" at bounding box center [508, 159] width 330 height 47
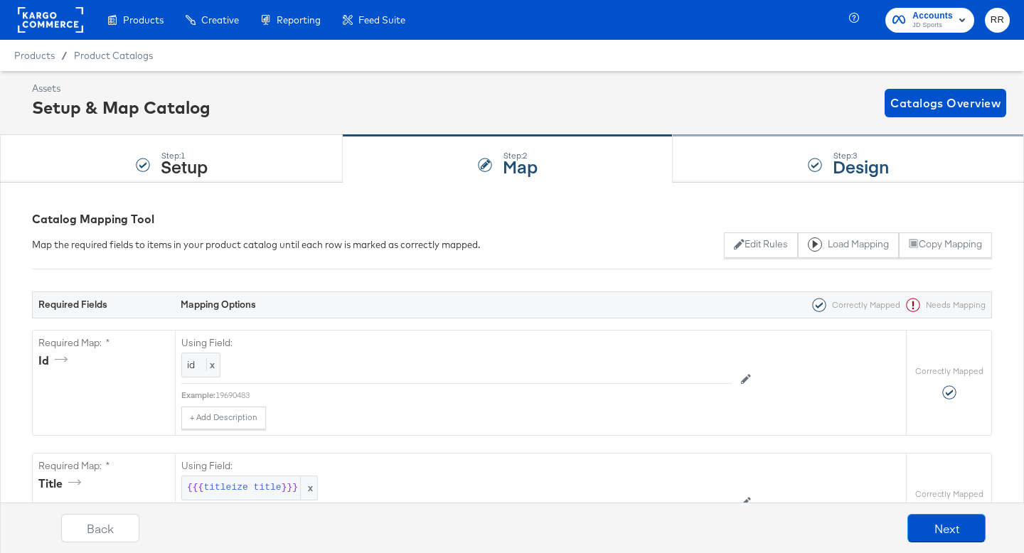
click at [834, 170] on strong "Design" at bounding box center [860, 165] width 56 height 23
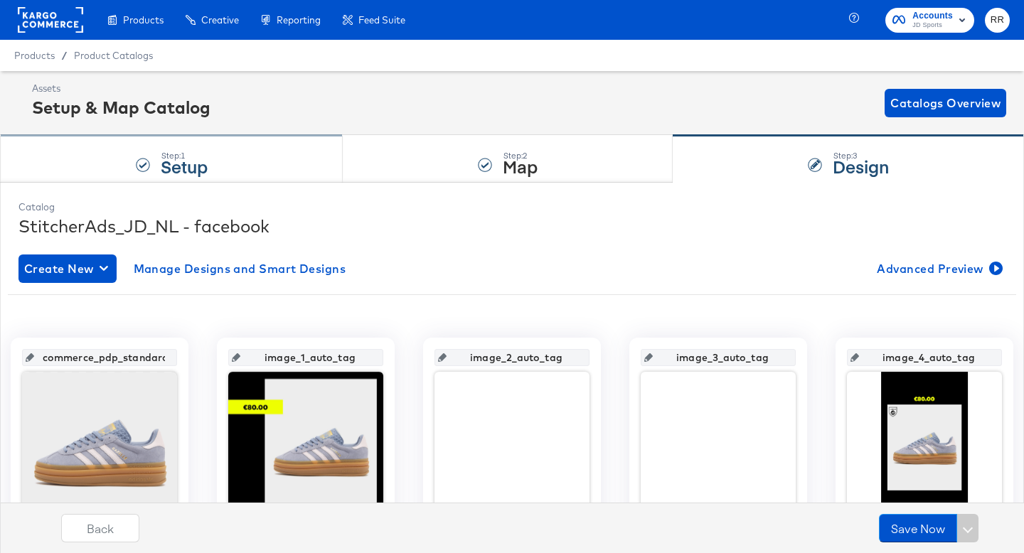
click at [144, 165] on div at bounding box center [143, 165] width 14 height 14
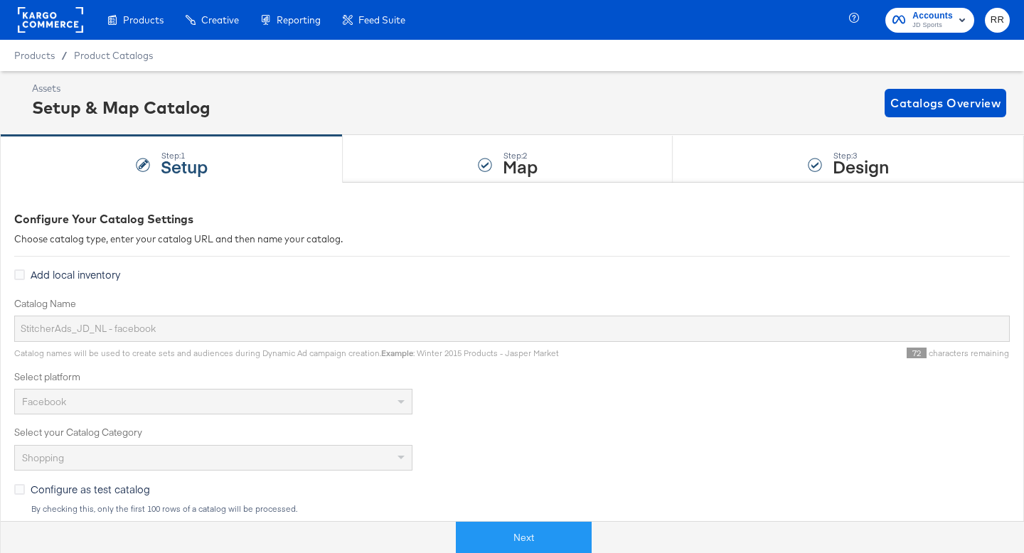
click at [51, 21] on rect at bounding box center [50, 20] width 65 height 26
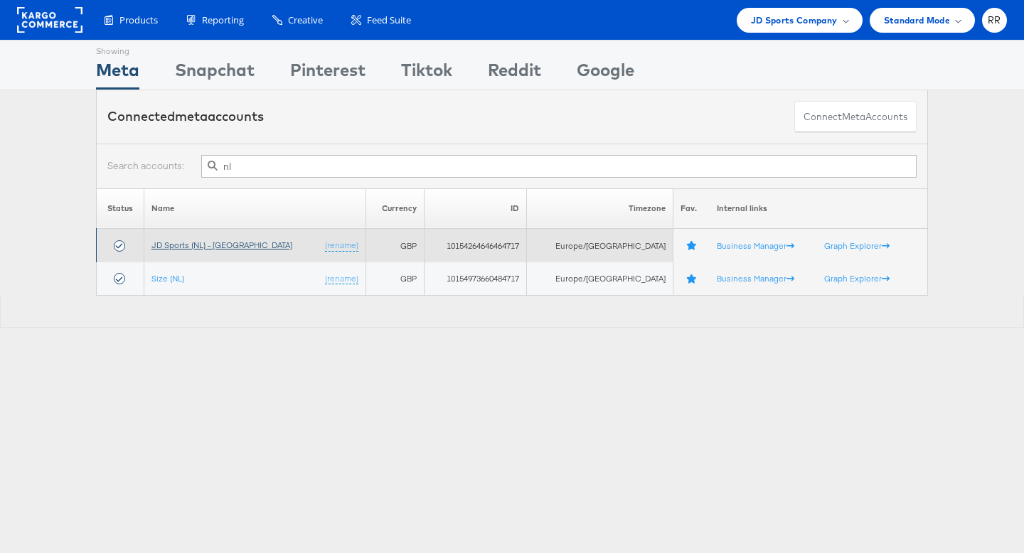
type input "nl"
click at [222, 245] on link "JD Sports (NL) - SA" at bounding box center [221, 245] width 141 height 11
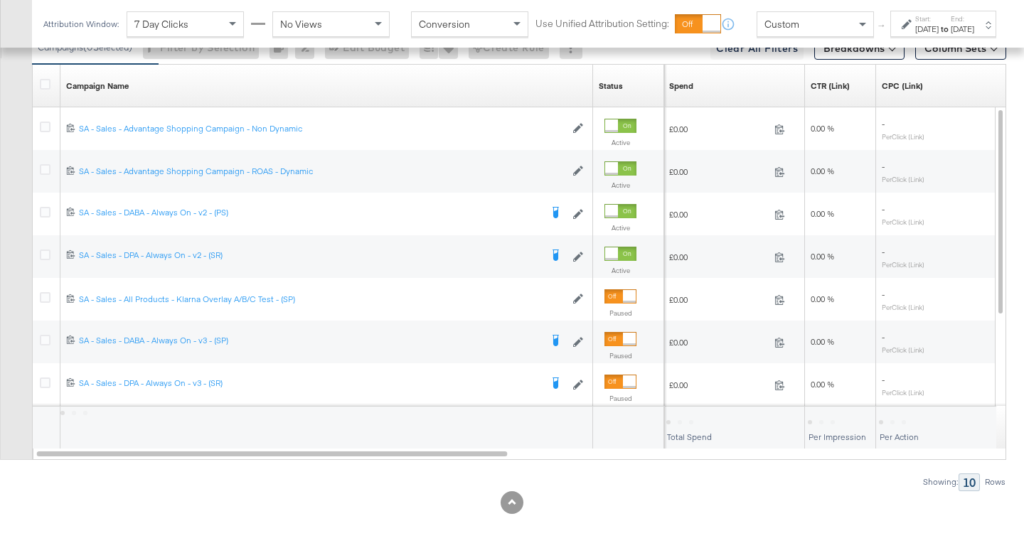
scroll to position [672, 0]
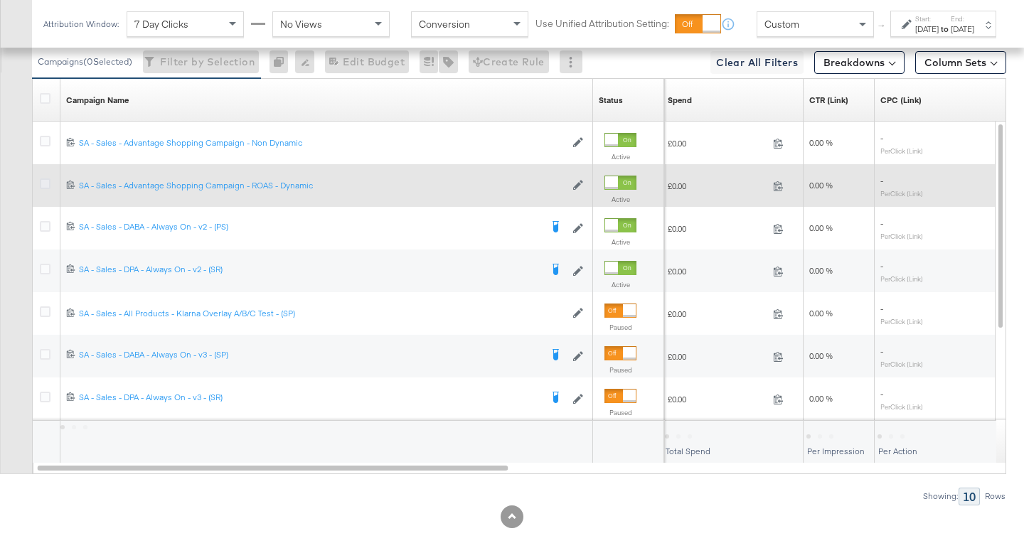
click at [44, 187] on icon at bounding box center [45, 183] width 11 height 11
click at [0, 0] on input "checkbox" at bounding box center [0, 0] width 0 height 0
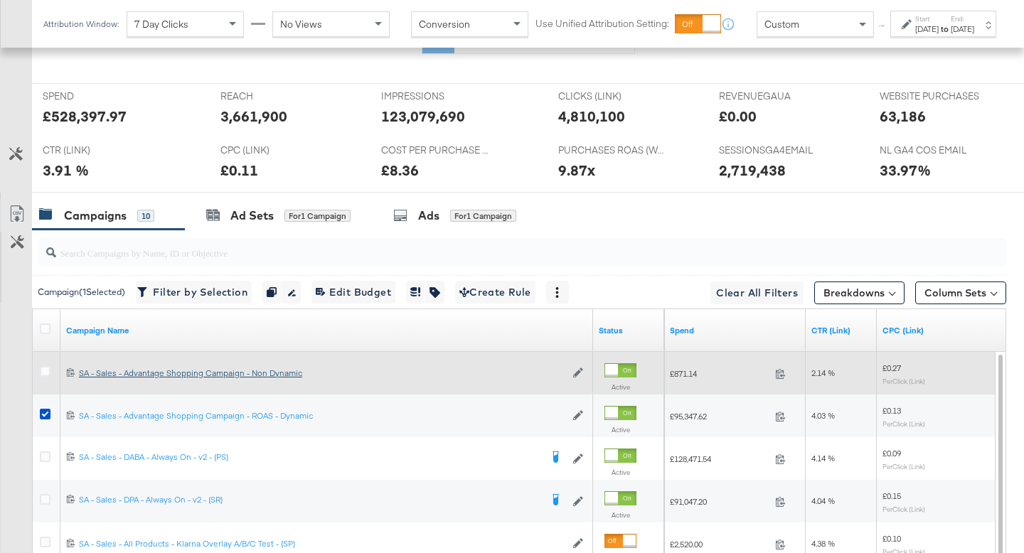
scroll to position [417, 0]
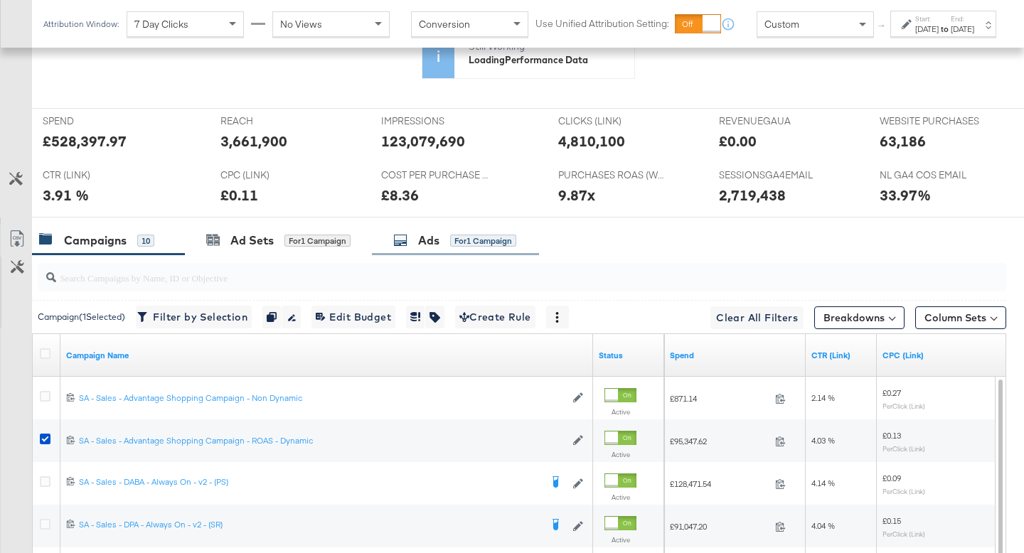
click at [478, 254] on div "Ads for 1 Campaign" at bounding box center [455, 240] width 167 height 31
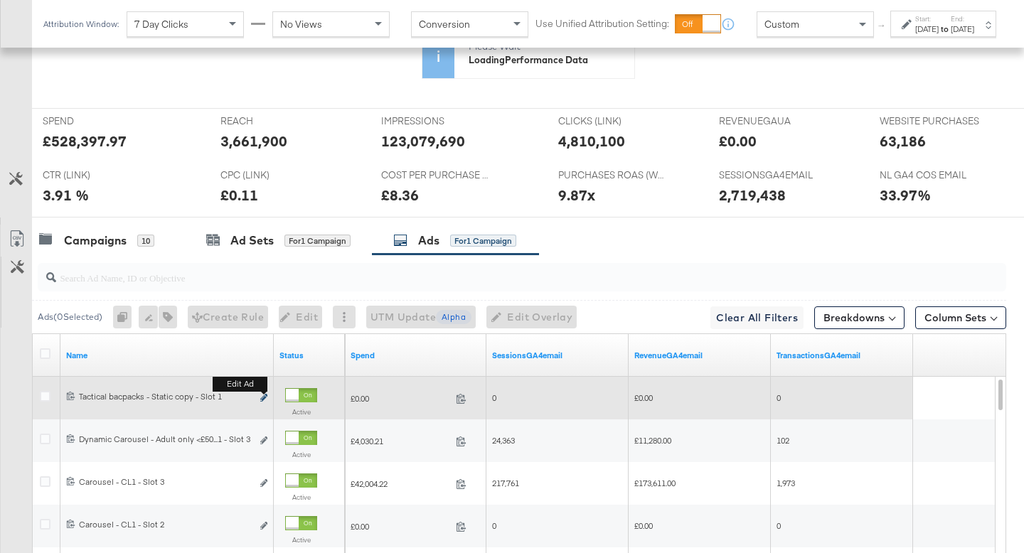
click at [266, 396] on icon "link" at bounding box center [263, 398] width 7 height 8
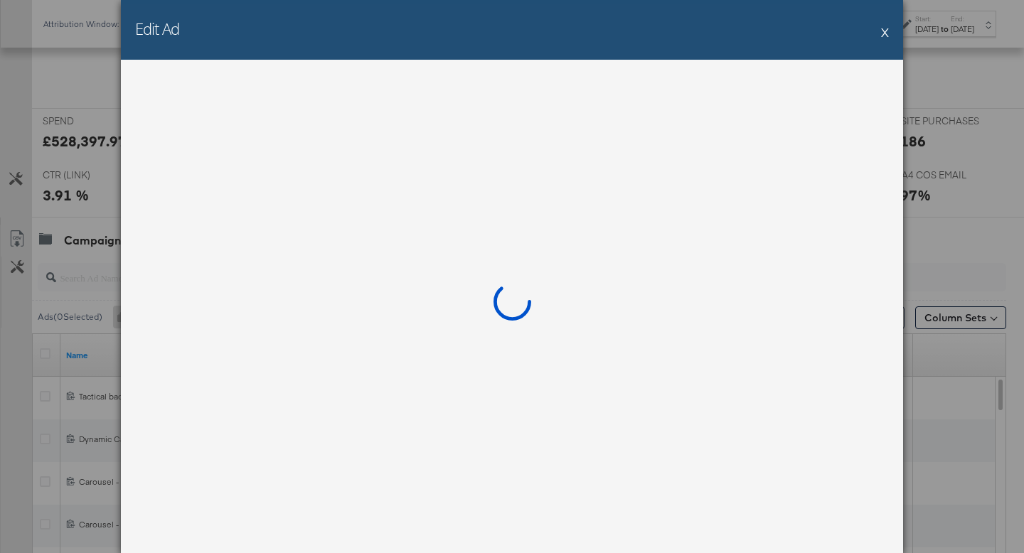
click at [888, 38] on div "Edit Ad X" at bounding box center [512, 30] width 782 height 60
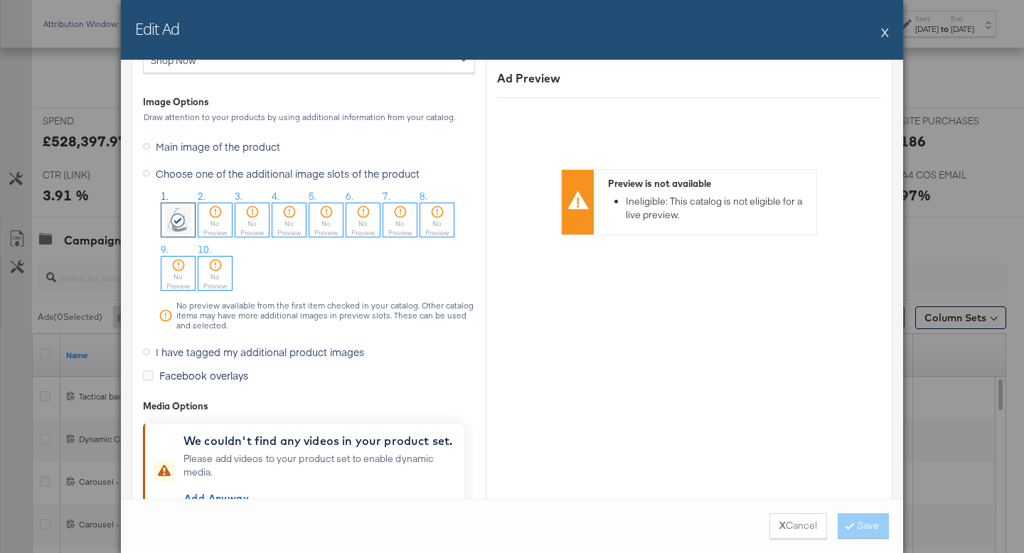
click at [343, 355] on span "I have tagged my additional product images" at bounding box center [260, 352] width 208 height 14
click at [0, 0] on input "I have tagged my additional product images" at bounding box center [0, 0] width 0 height 0
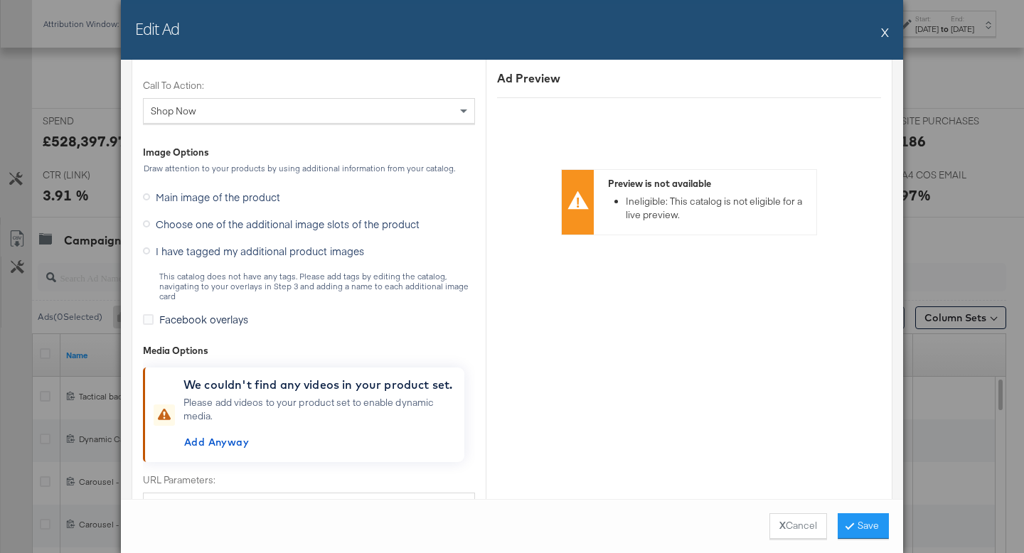
scroll to position [1163, 0]
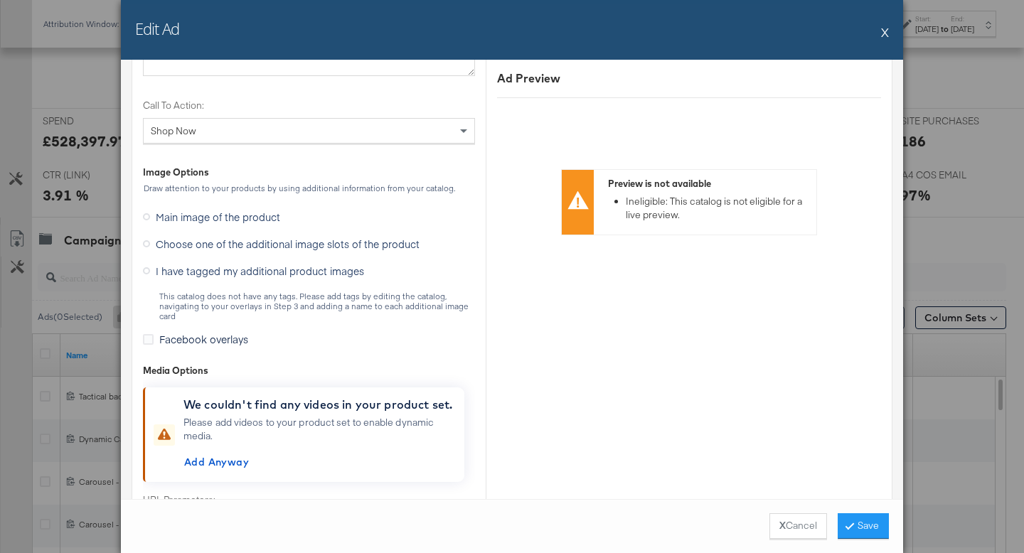
click at [367, 245] on span "Choose one of the additional image slots of the product" at bounding box center [288, 244] width 264 height 14
click at [0, 0] on input "Choose one of the additional image slots of the product" at bounding box center [0, 0] width 0 height 0
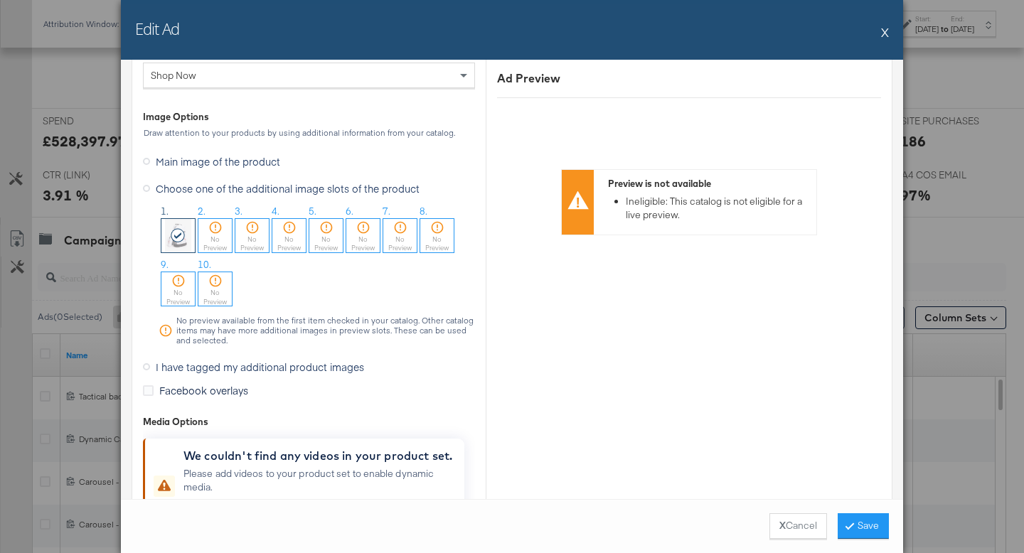
scroll to position [1277, 0]
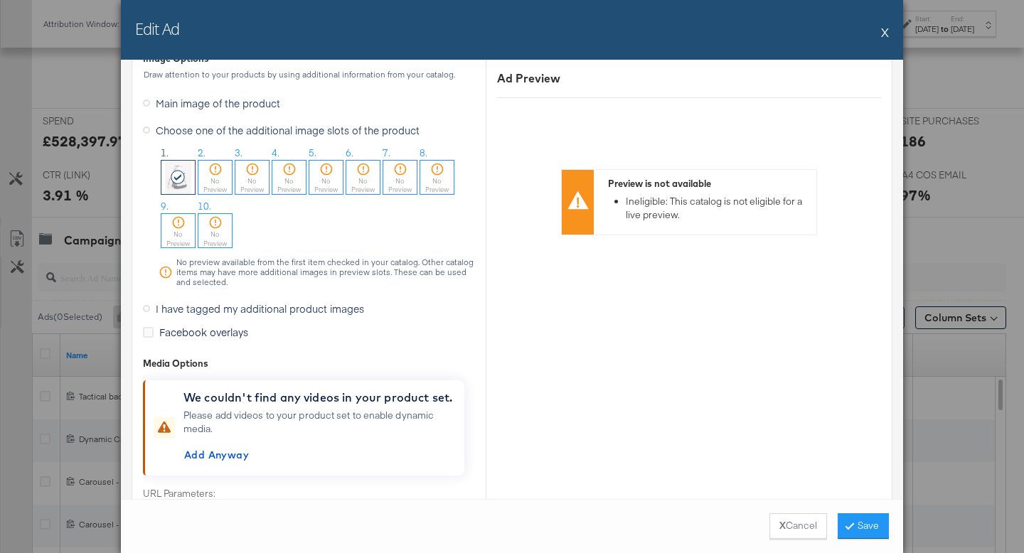
click at [249, 308] on span "I have tagged my additional product images" at bounding box center [260, 308] width 208 height 14
click at [0, 0] on input "I have tagged my additional product images" at bounding box center [0, 0] width 0 height 0
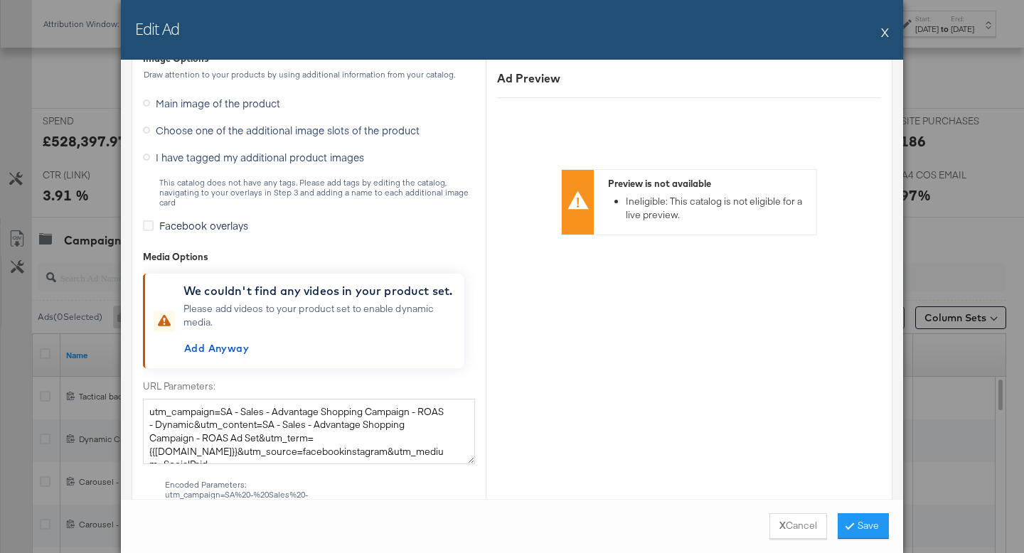
click at [881, 36] on div "Edit Ad X" at bounding box center [512, 30] width 782 height 60
click at [882, 29] on button "X" at bounding box center [885, 32] width 8 height 28
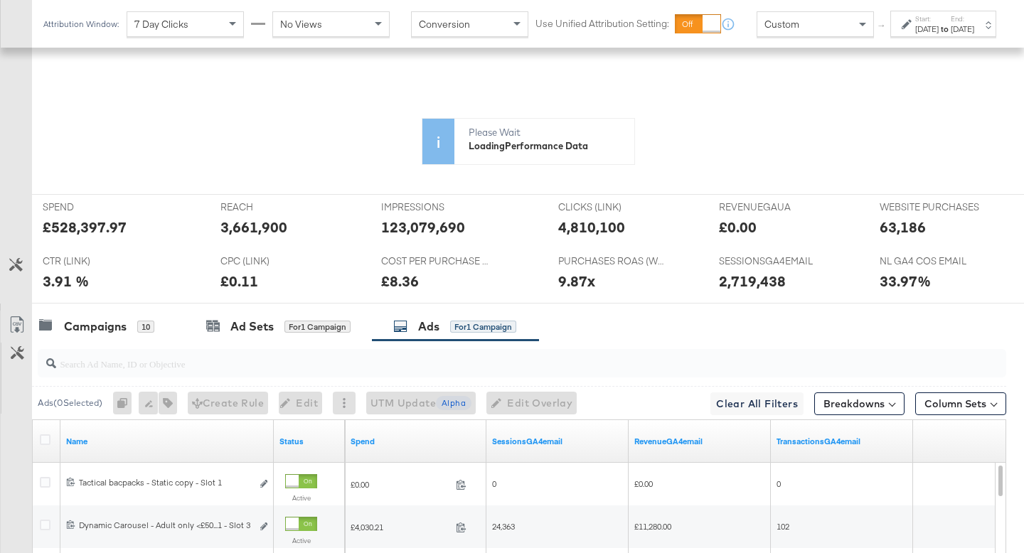
scroll to position [0, 0]
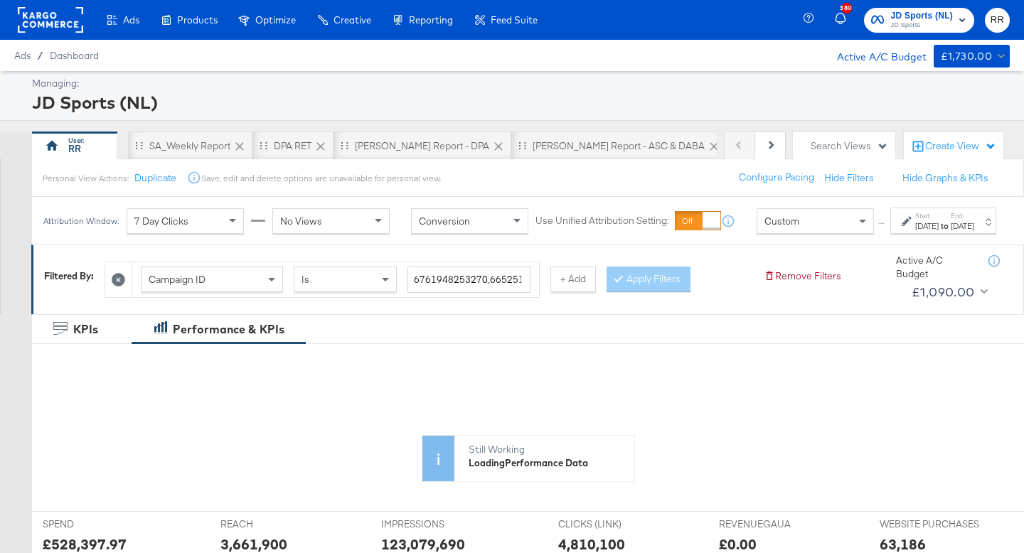
click at [45, 33] on div at bounding box center [50, 20] width 65 height 40
click at [51, 23] on rect at bounding box center [50, 20] width 65 height 26
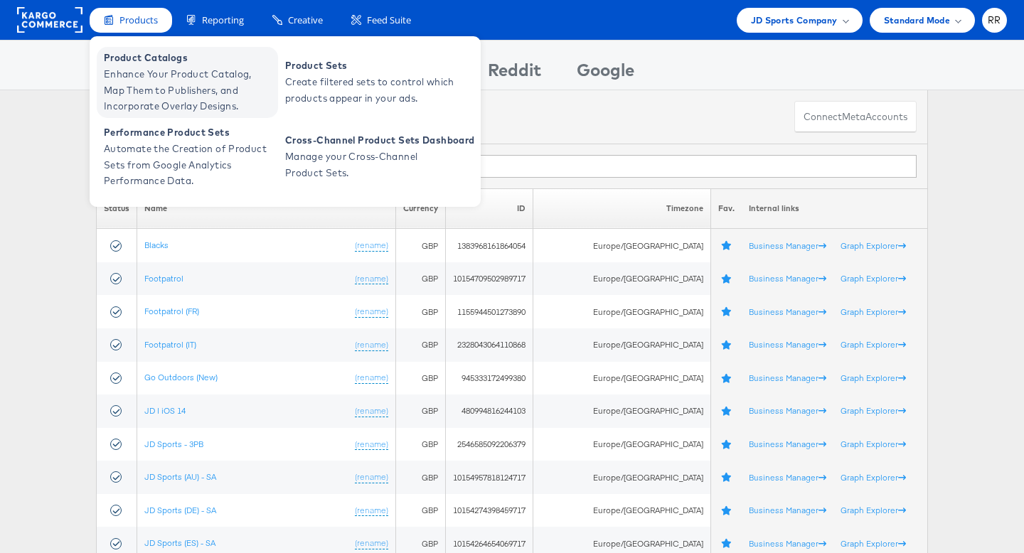
click at [144, 67] on span "Enhance Your Product Catalog, Map Them to Publishers, and Incorporate Overlay D…" at bounding box center [189, 90] width 171 height 48
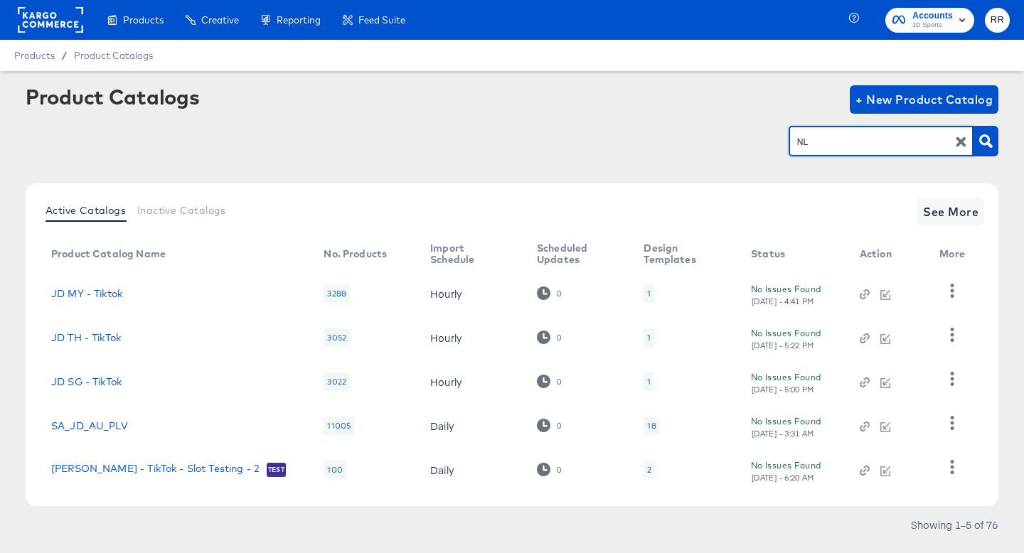
type input "NL"
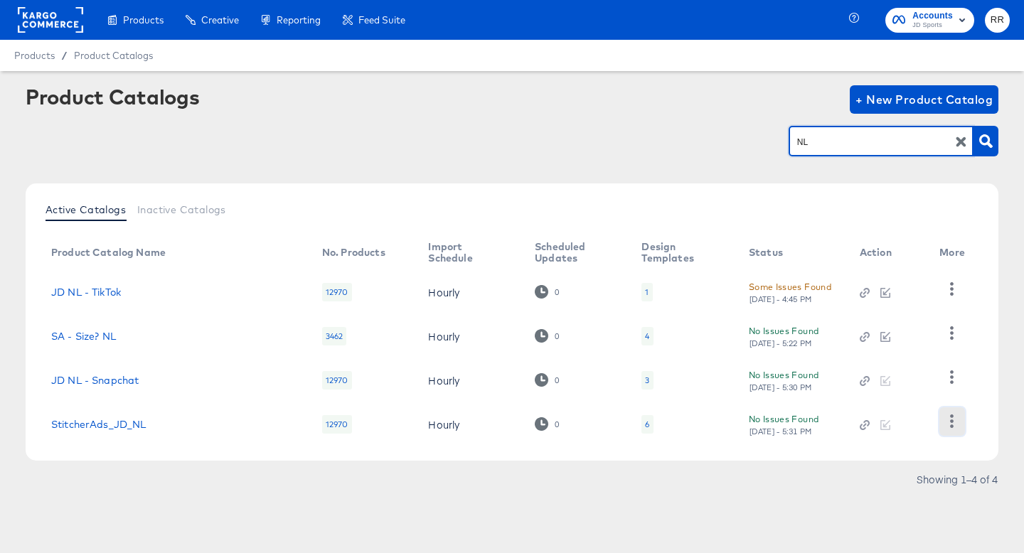
click at [951, 421] on icon "button" at bounding box center [952, 421] width 4 height 14
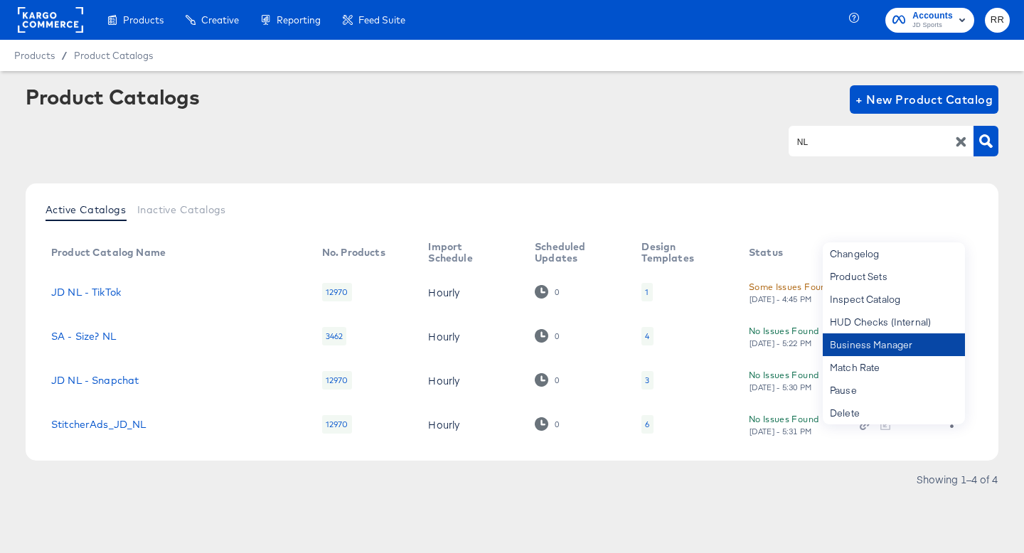
click at [929, 346] on div "Business Manager" at bounding box center [893, 344] width 142 height 23
click at [95, 426] on link "StitcherAds_JD_NL" at bounding box center [98, 424] width 95 height 11
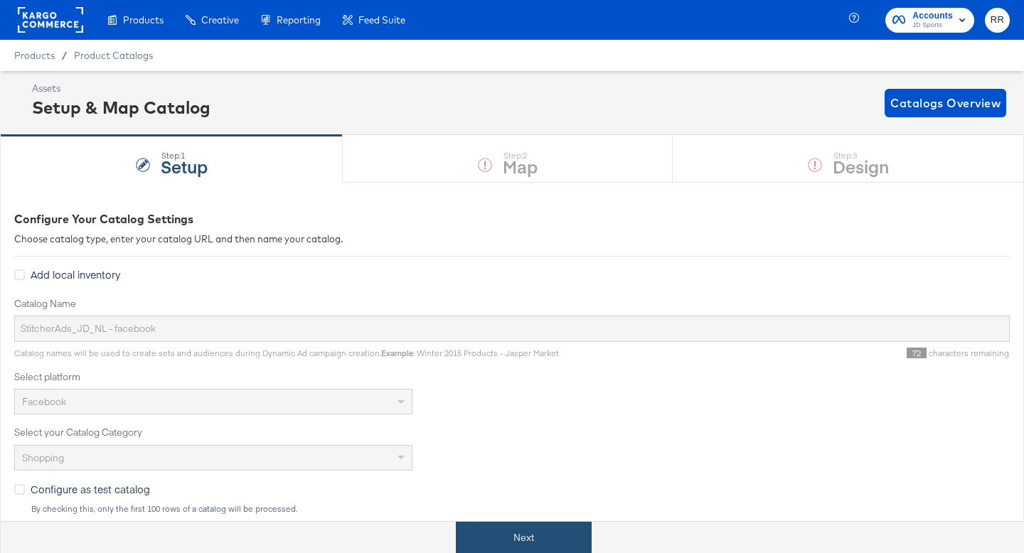
click at [510, 530] on button "Next" at bounding box center [524, 538] width 136 height 32
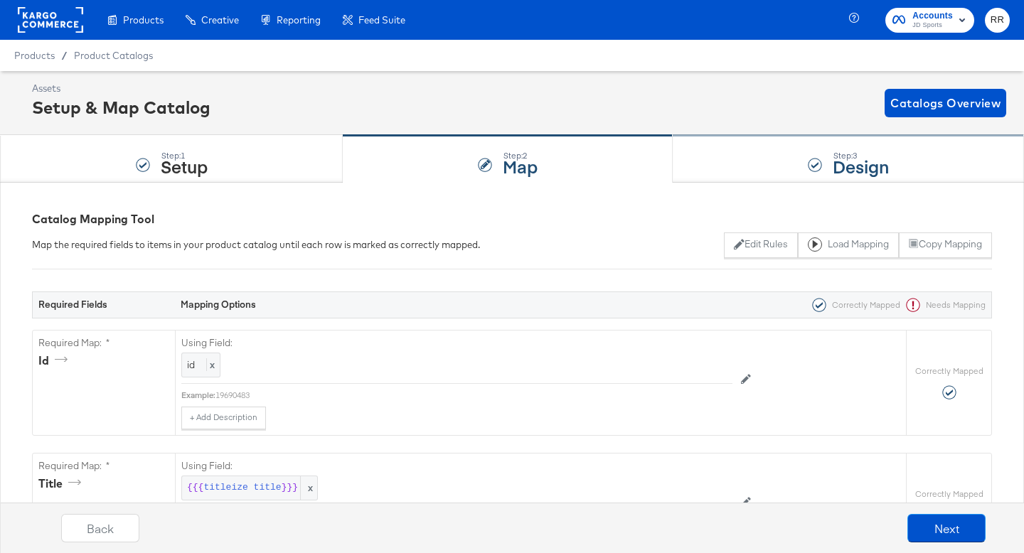
click at [893, 154] on div "Step: 3 Design" at bounding box center [847, 159] width 351 height 47
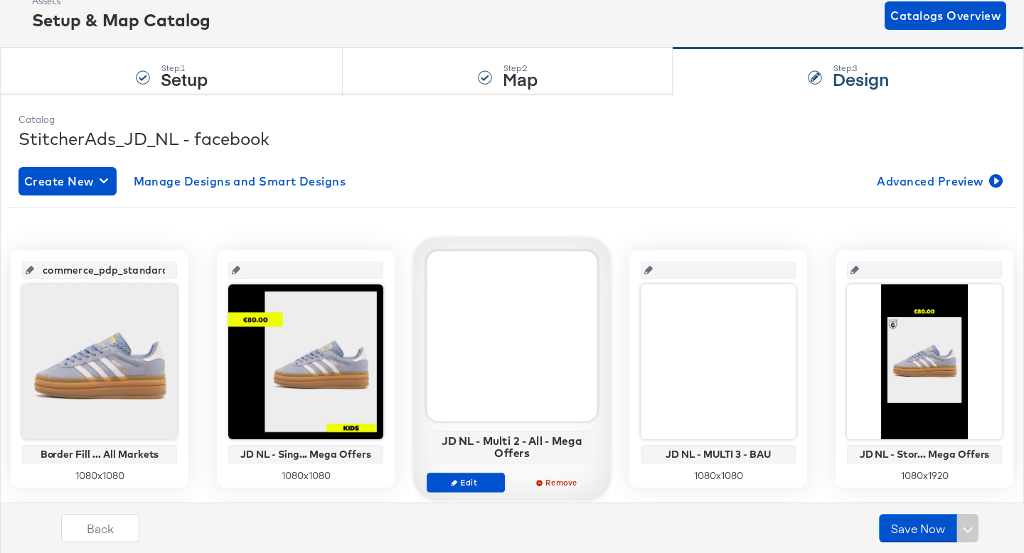
scroll to position [154, 0]
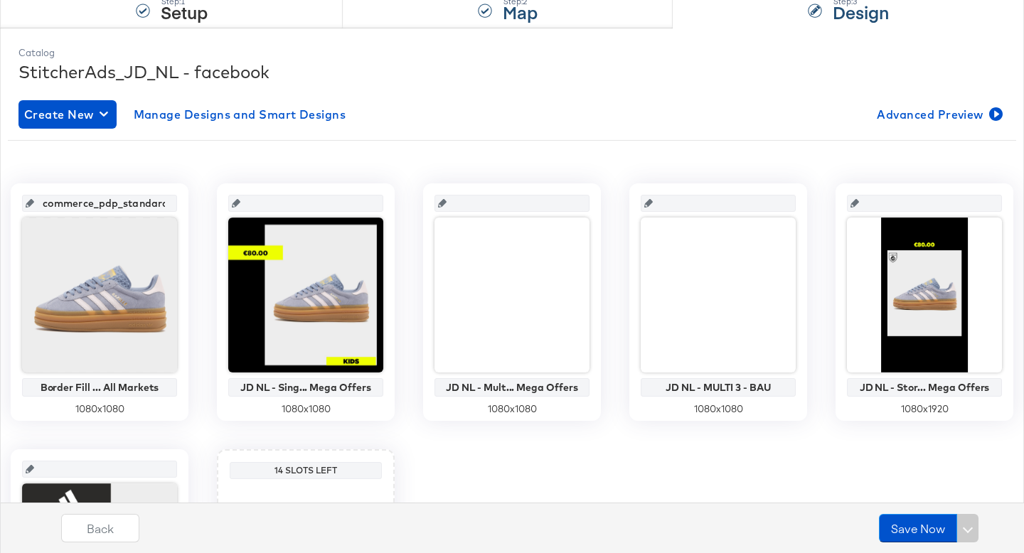
click at [380, 18] on div "Step: 2 Map" at bounding box center [508, 5] width 330 height 47
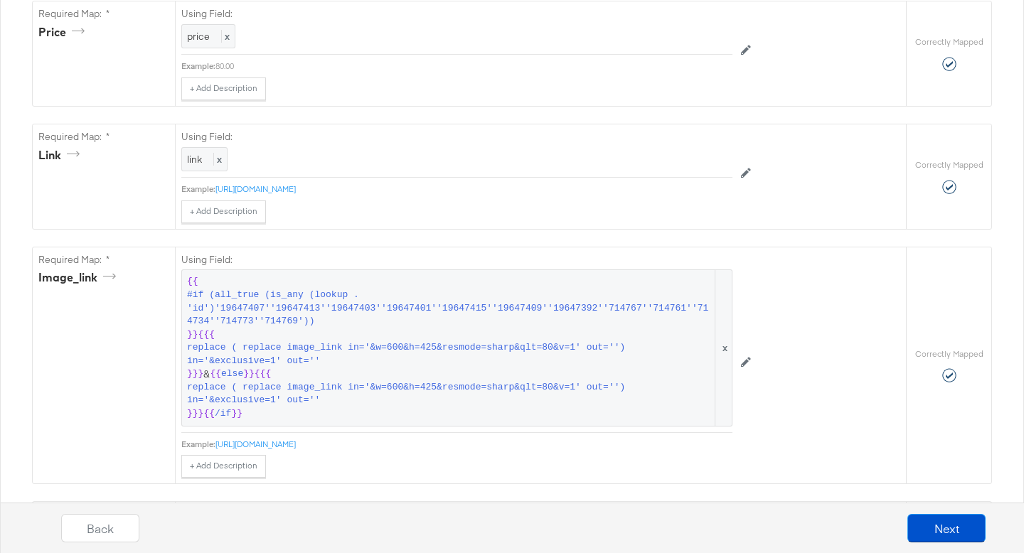
scroll to position [881, 0]
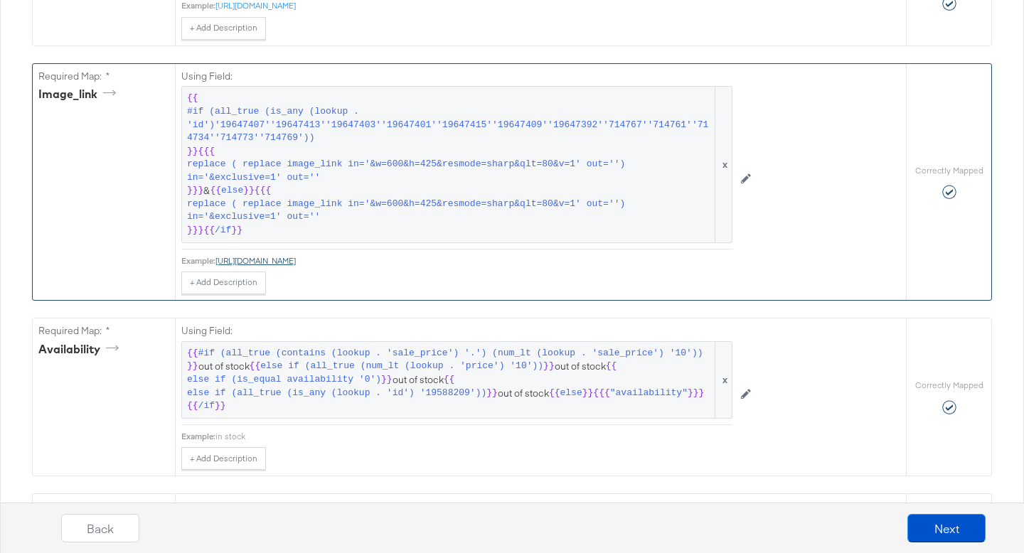
click at [296, 261] on link "https://cdn.media.amplience.net/t/jpl/jd_product_list?plu=jd_760229_a" at bounding box center [255, 260] width 80 height 11
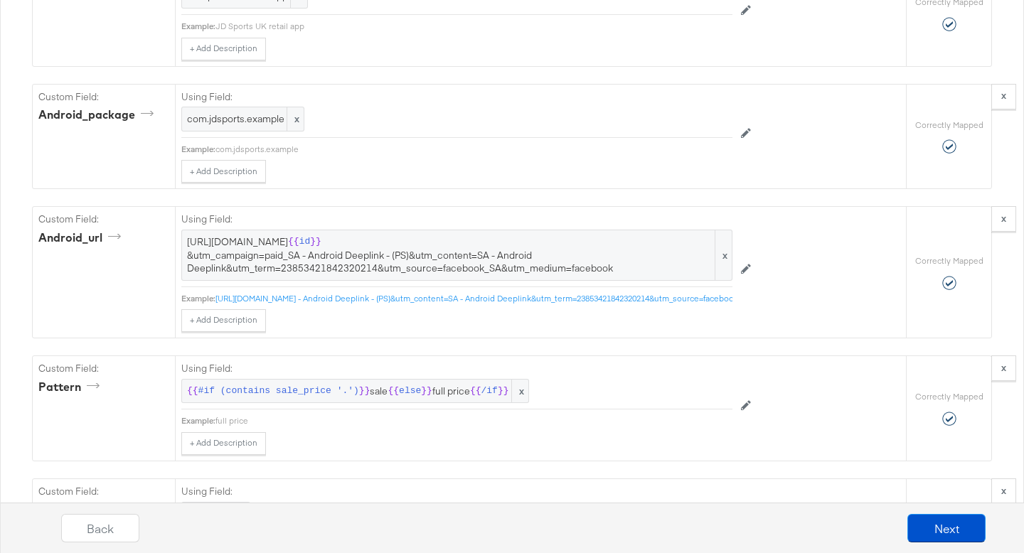
scroll to position [3454, 0]
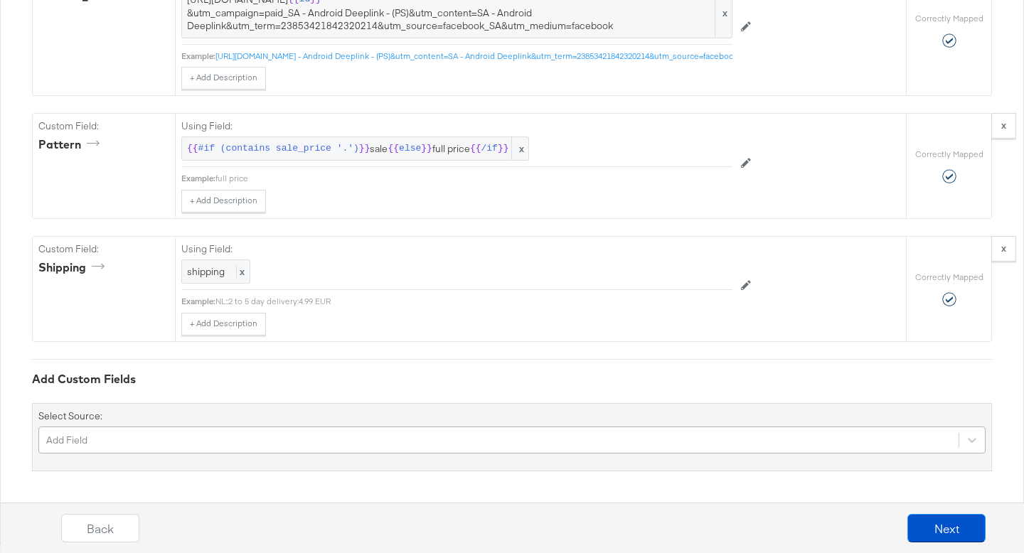
click at [264, 444] on div "Add Field" at bounding box center [511, 439] width 947 height 27
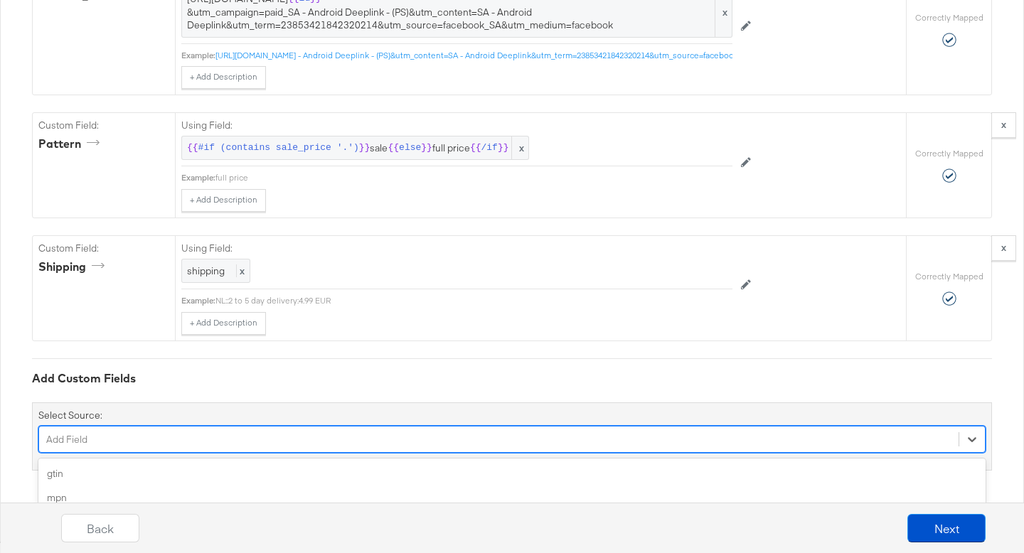
scroll to position [3574, 0]
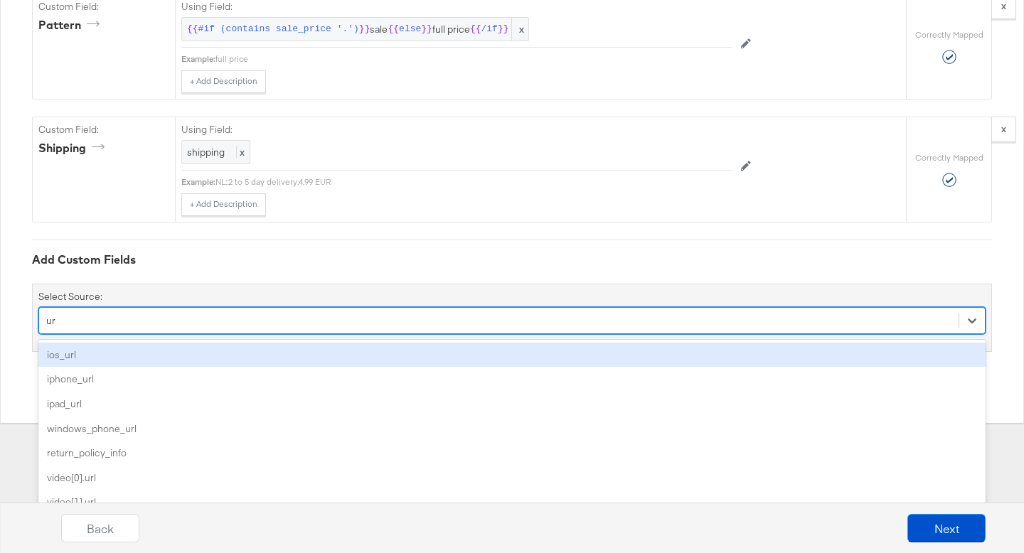
type input "u"
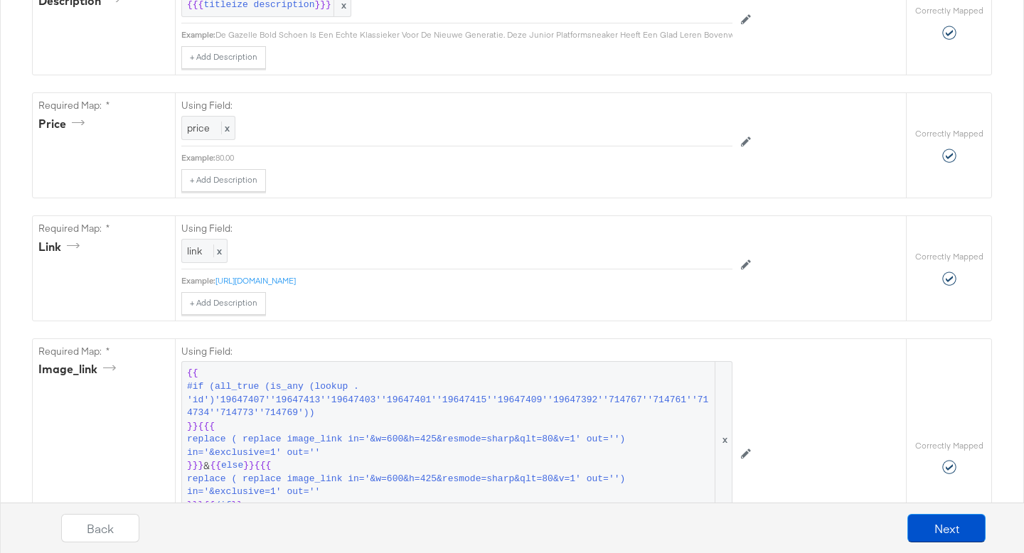
scroll to position [0, 0]
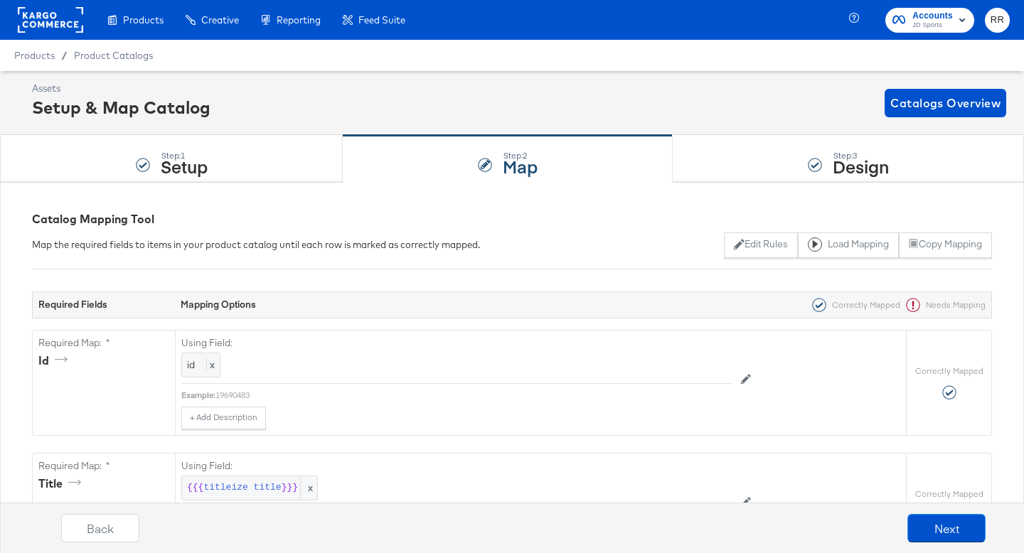
click at [32, 22] on rect at bounding box center [50, 20] width 65 height 26
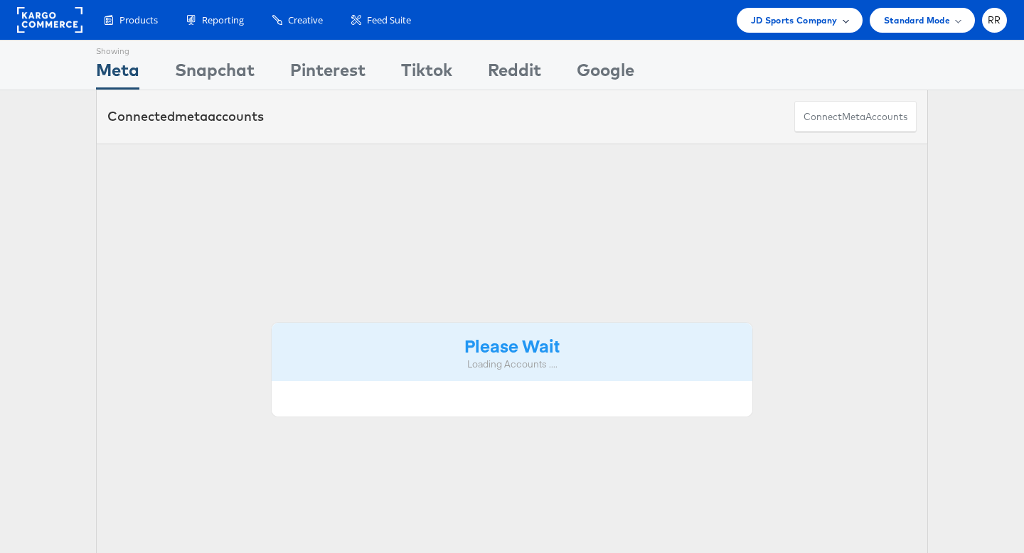
click at [825, 24] on span "JD Sports Company" at bounding box center [794, 20] width 87 height 15
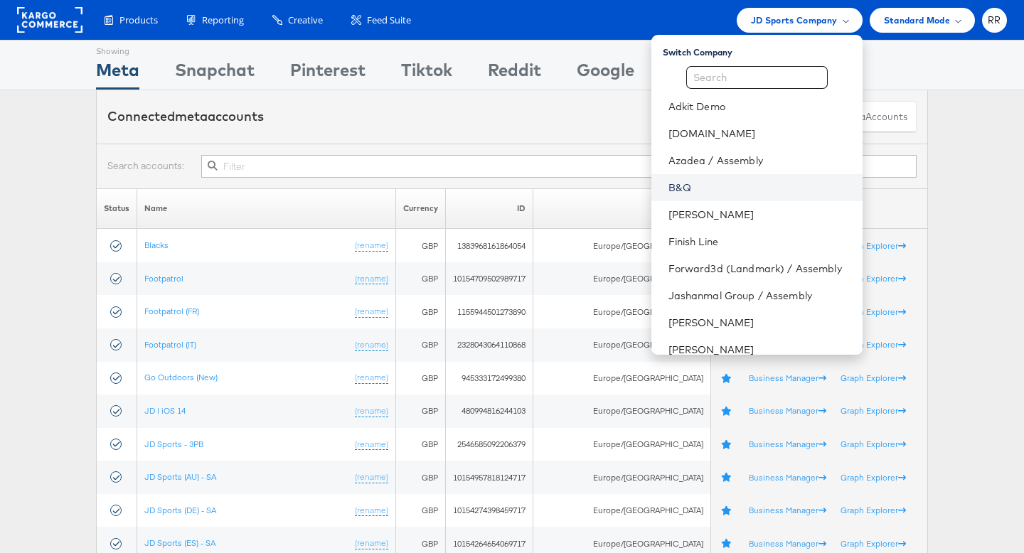
click at [707, 186] on link "B&Q" at bounding box center [759, 188] width 183 height 14
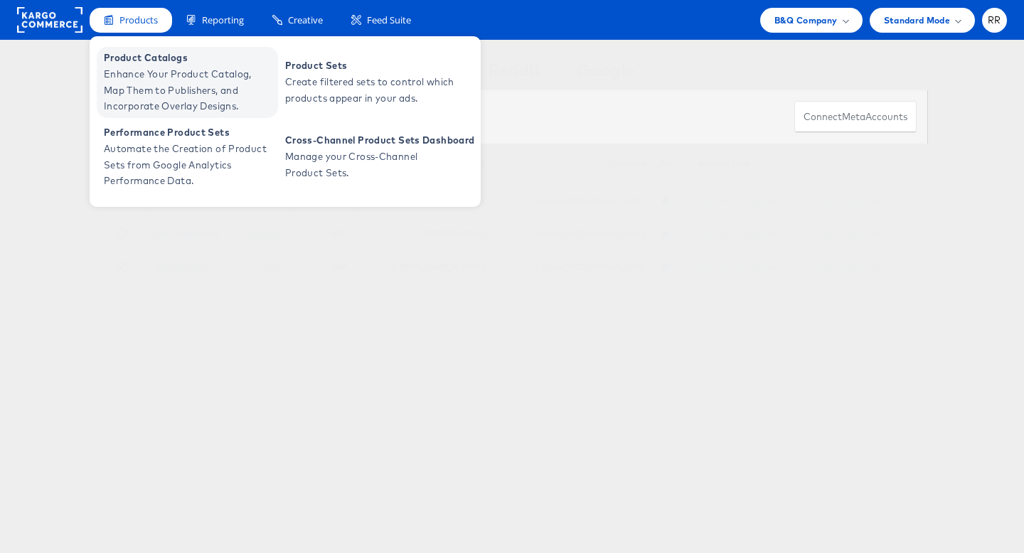
click at [142, 73] on span "Enhance Your Product Catalog, Map Them to Publishers, and Incorporate Overlay D…" at bounding box center [189, 90] width 171 height 48
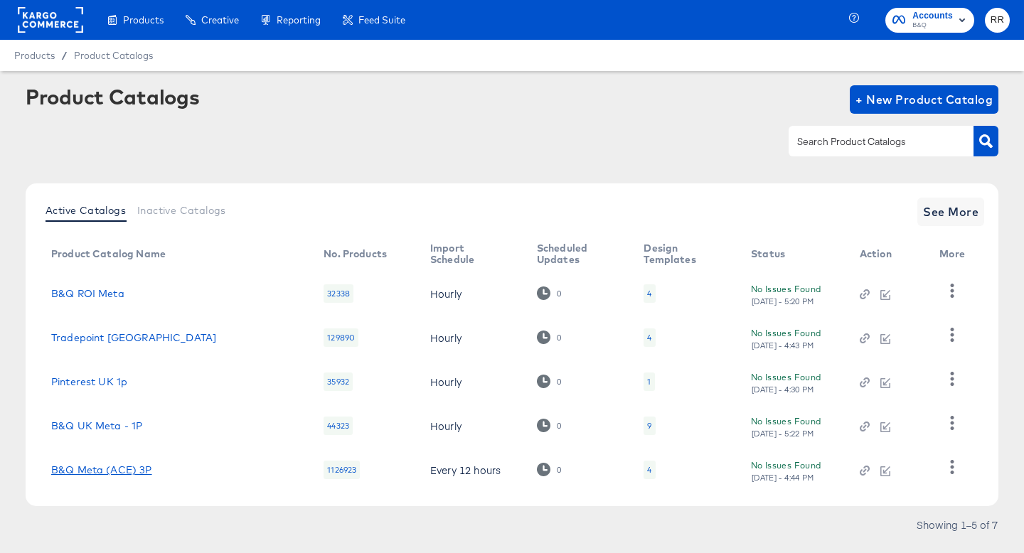
click at [112, 466] on link "B&Q Meta (ACE) 3P" at bounding box center [101, 469] width 101 height 11
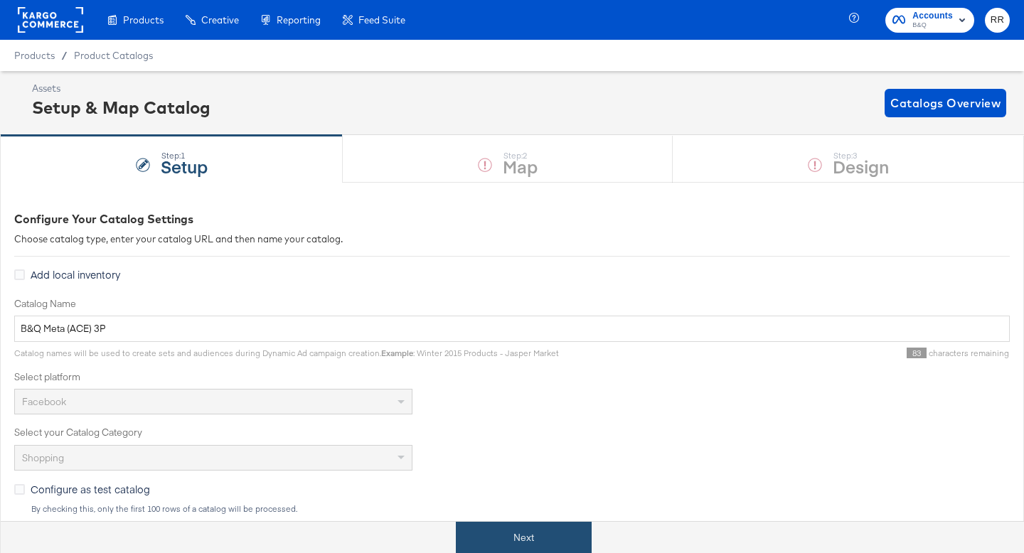
click at [539, 538] on button "Next" at bounding box center [524, 538] width 136 height 32
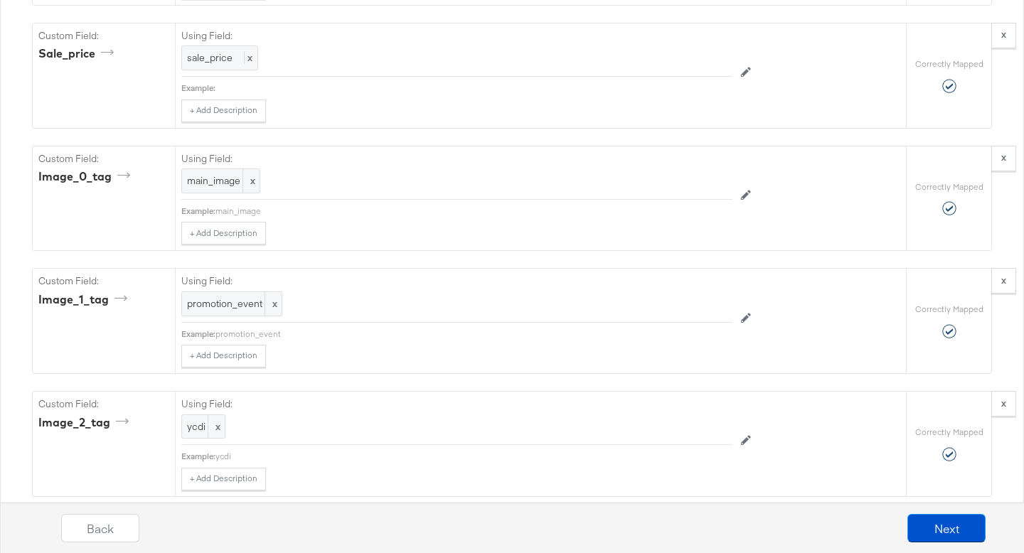
scroll to position [2260, 0]
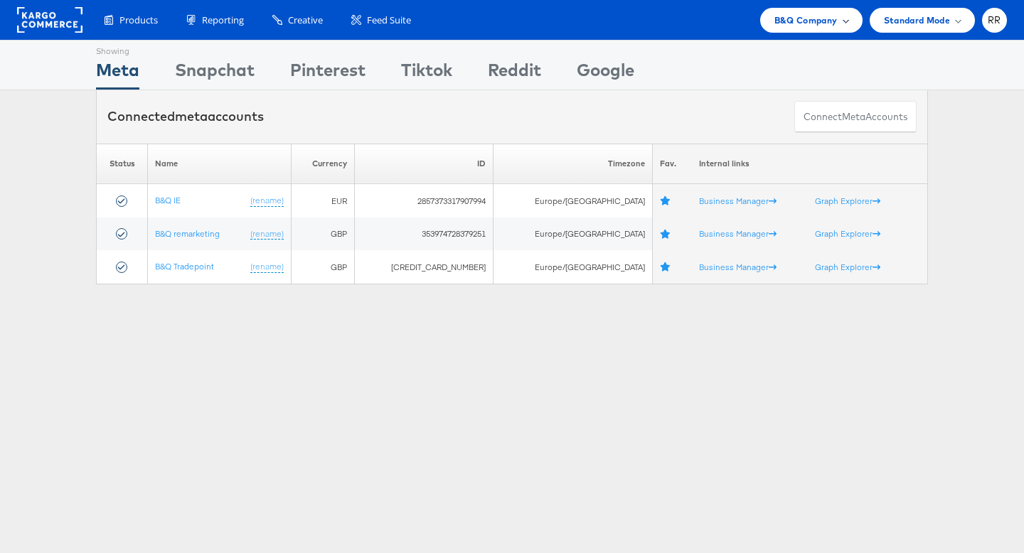
click at [802, 21] on span "B&Q Company" at bounding box center [805, 20] width 63 height 15
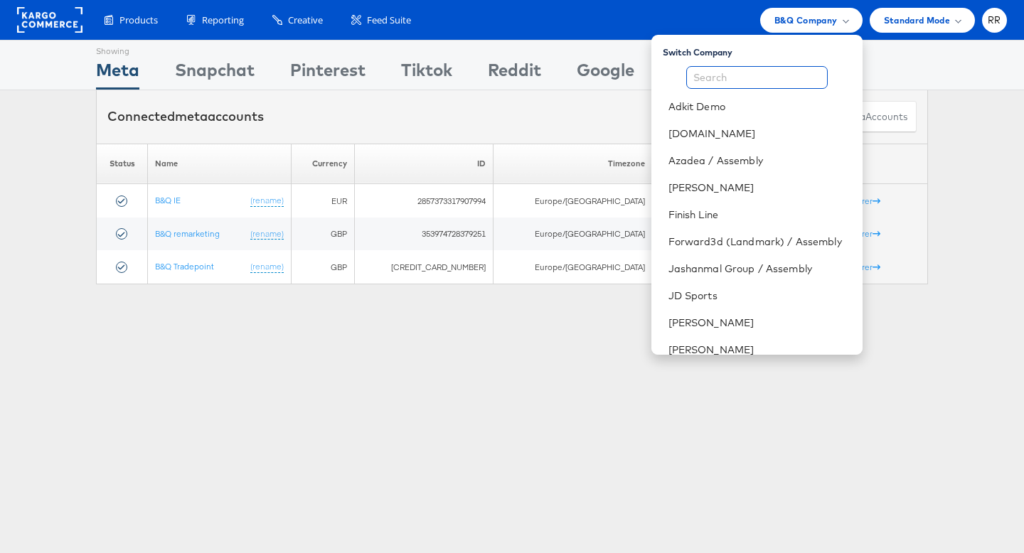
click at [785, 72] on input "text" at bounding box center [756, 77] width 141 height 23
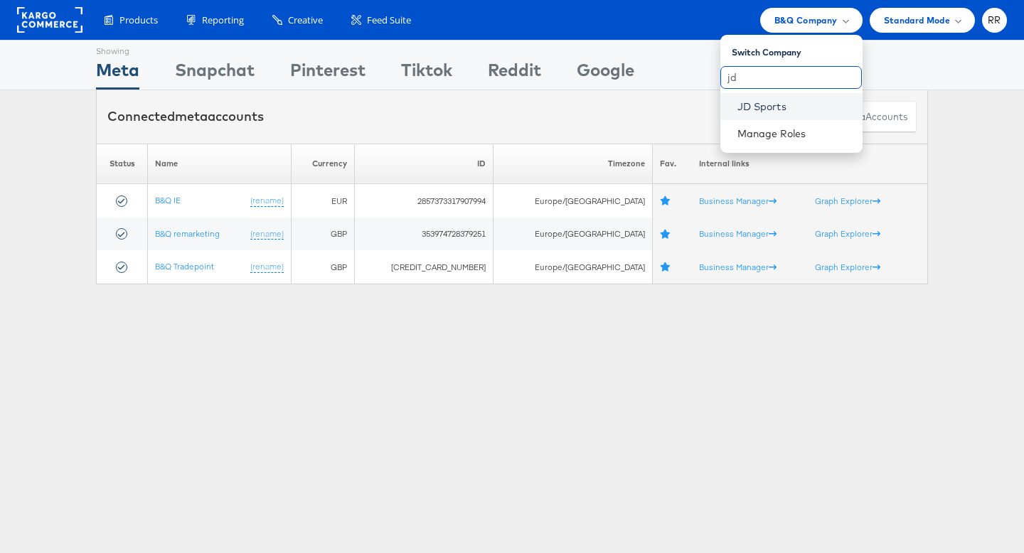
type input "jd"
click at [773, 106] on link "JD Sports" at bounding box center [794, 107] width 114 height 14
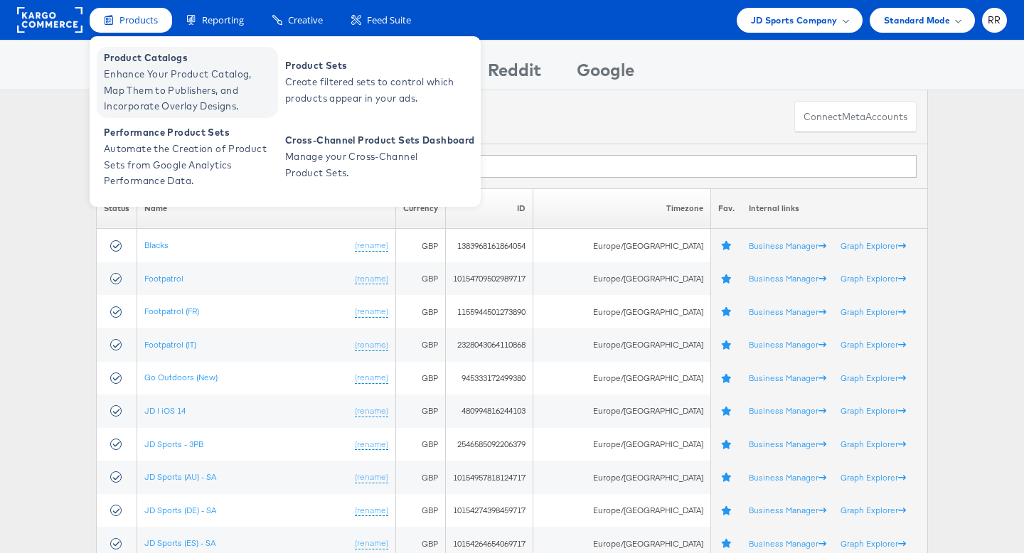
click at [136, 66] on span "Enhance Your Product Catalog, Map Them to Publishers, and Incorporate Overlay D…" at bounding box center [189, 90] width 171 height 48
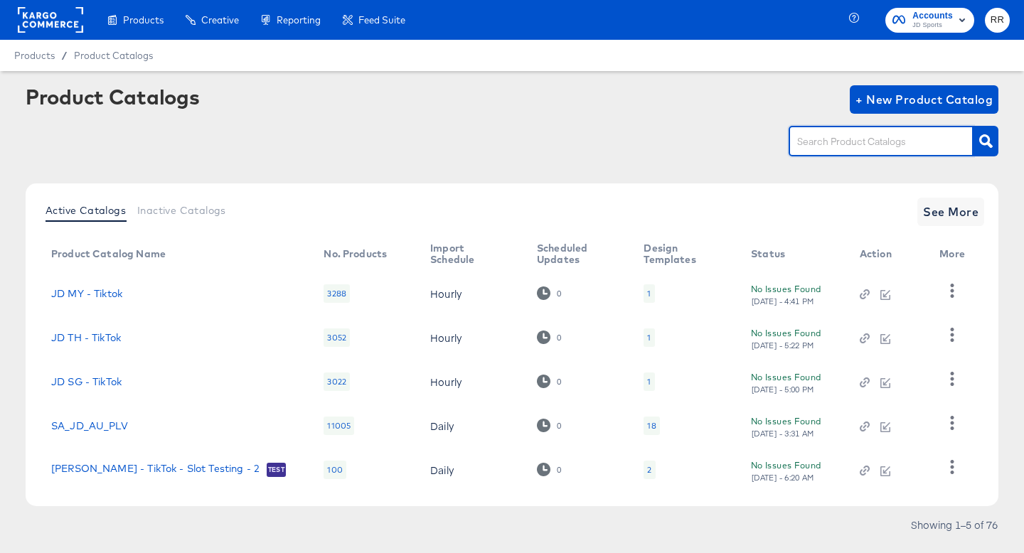
click at [852, 145] on input "text" at bounding box center [869, 142] width 151 height 16
type input "nz"
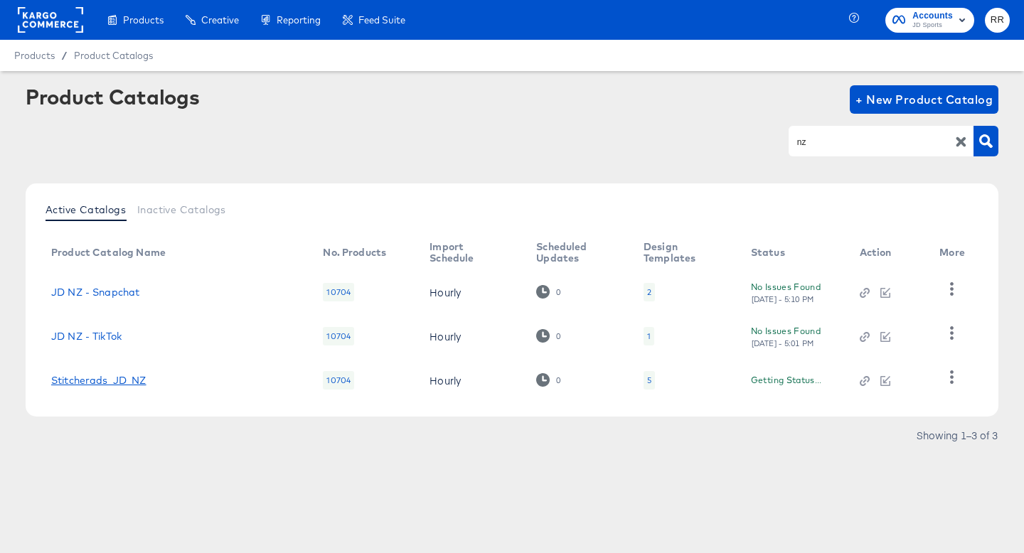
click at [122, 377] on link "Stitcherads_JD_NZ" at bounding box center [98, 380] width 95 height 11
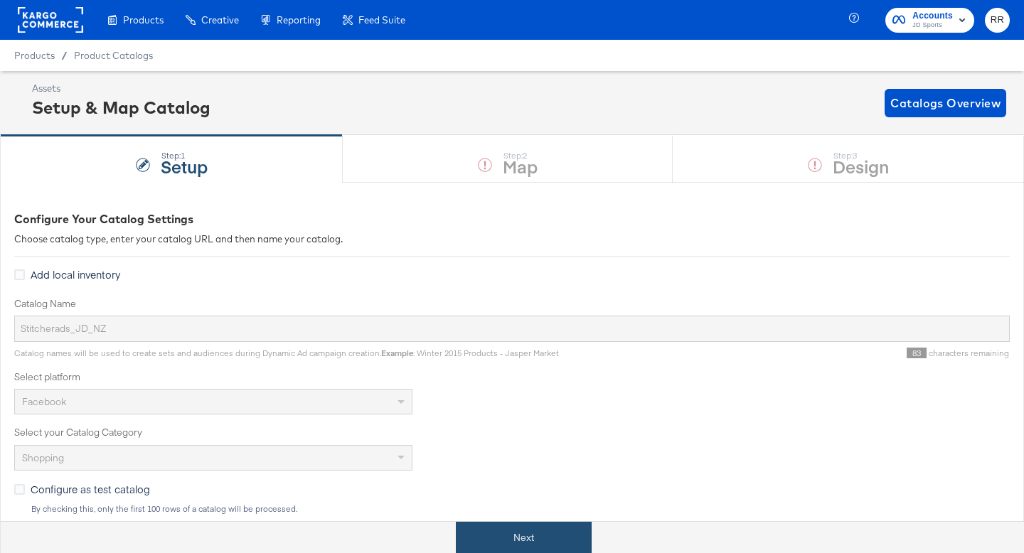
click at [531, 532] on button "Next" at bounding box center [524, 538] width 136 height 32
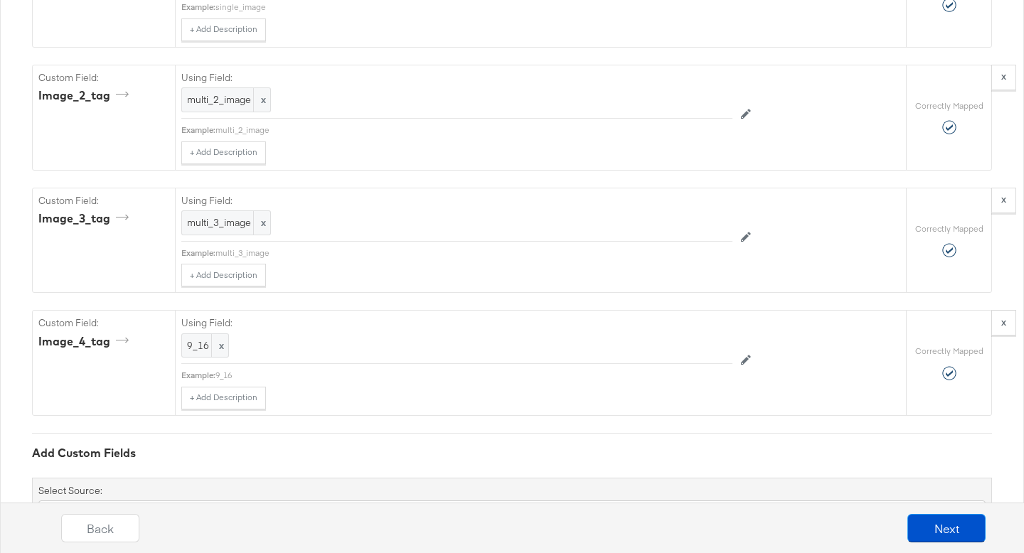
scroll to position [3177, 0]
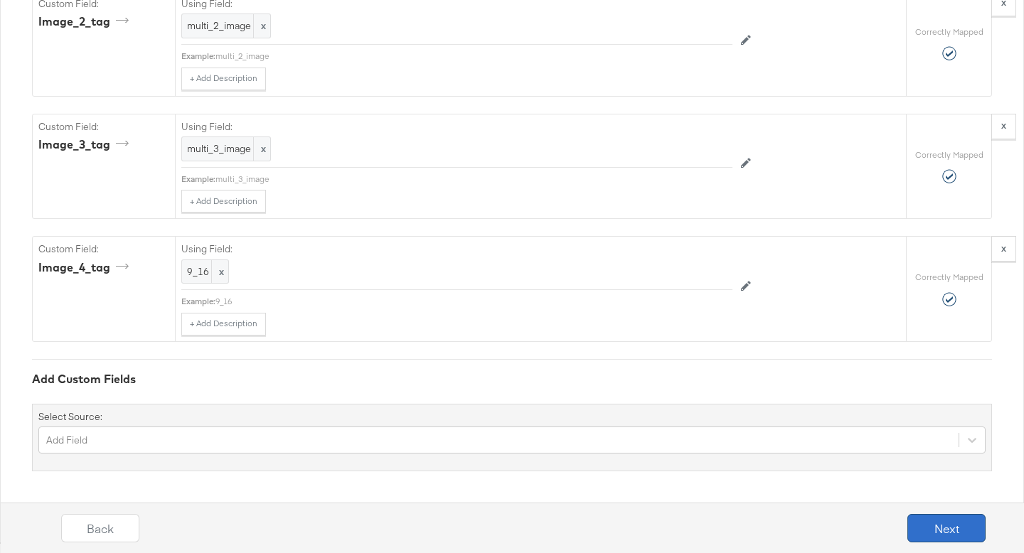
click at [917, 520] on button "Next" at bounding box center [946, 528] width 78 height 28
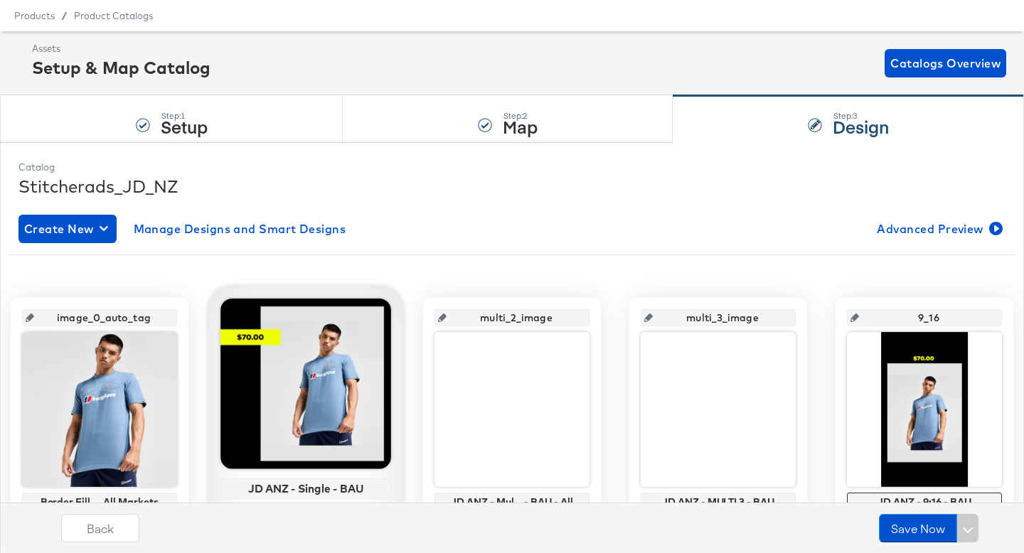
scroll to position [0, 0]
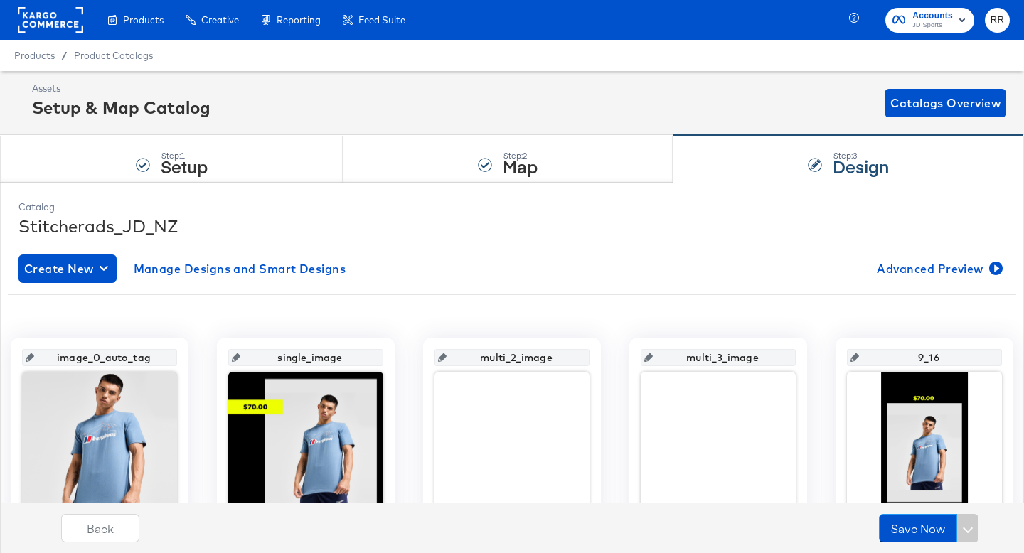
click at [55, 12] on rect at bounding box center [50, 20] width 65 height 26
